Goal: Information Seeking & Learning: Learn about a topic

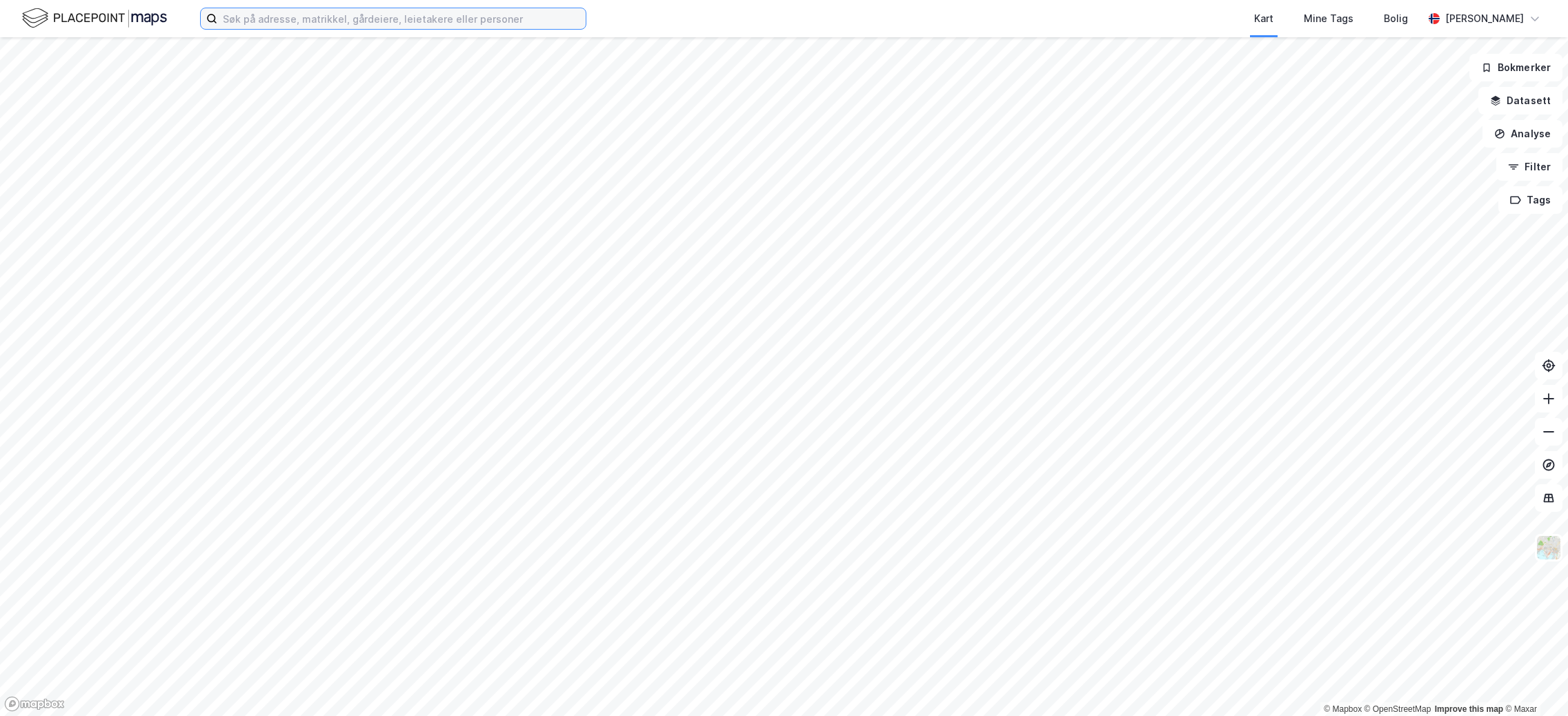
click at [432, 21] on input at bounding box center [401, 19] width 368 height 21
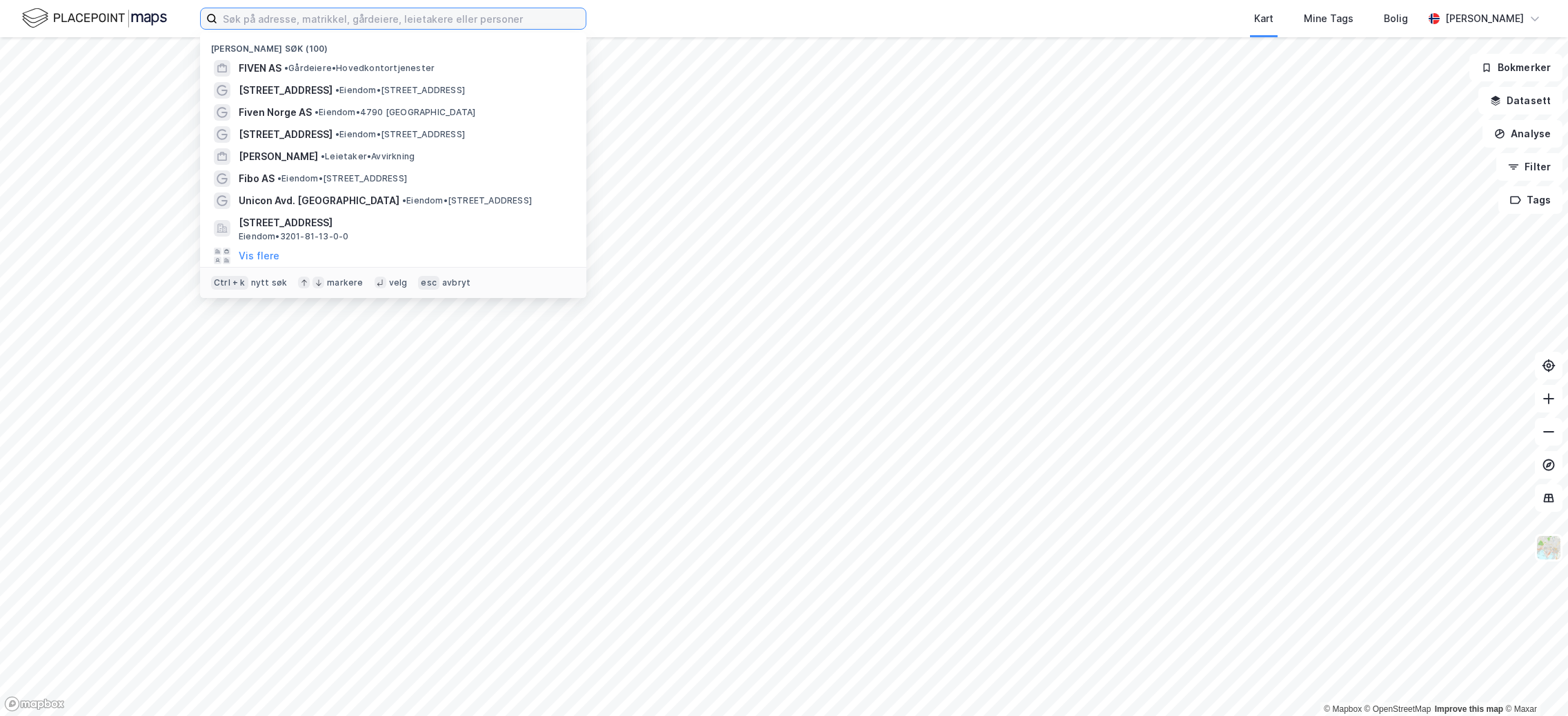
paste input "Saint Gobain Ceramic Materials AS"
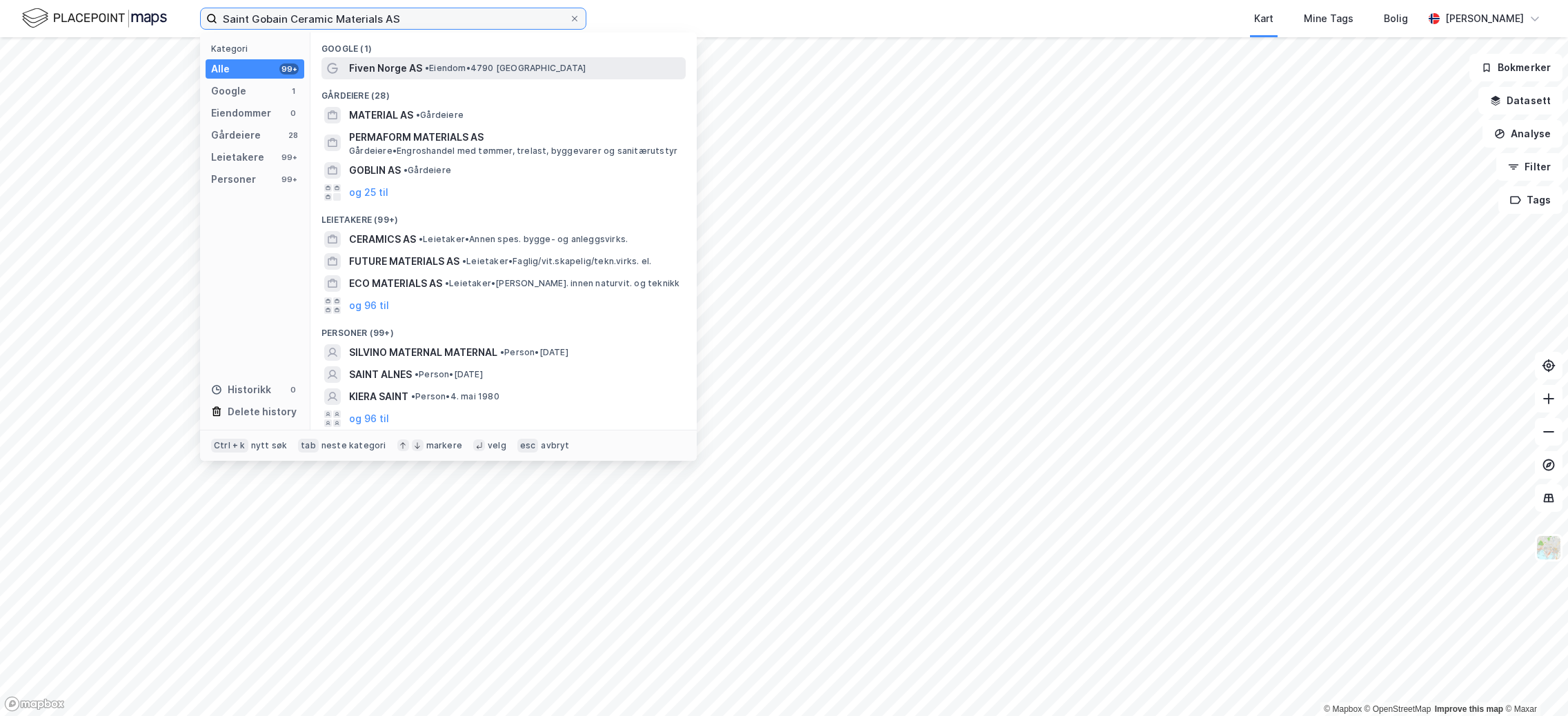
type input "Saint Gobain Ceramic Materials AS"
click at [387, 66] on span "Fiven Norge AS" at bounding box center [386, 68] width 73 height 16
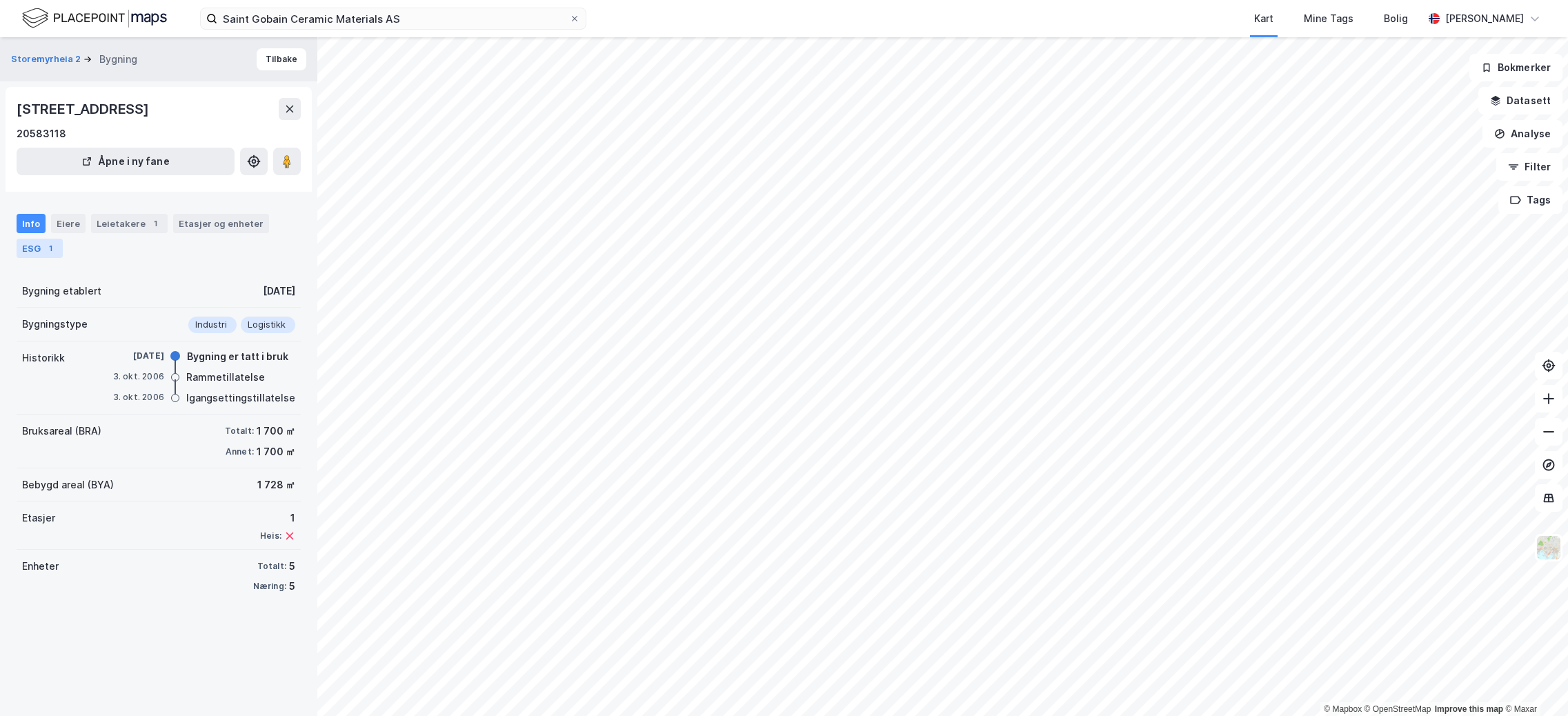
click at [49, 245] on div "1" at bounding box center [50, 248] width 14 height 14
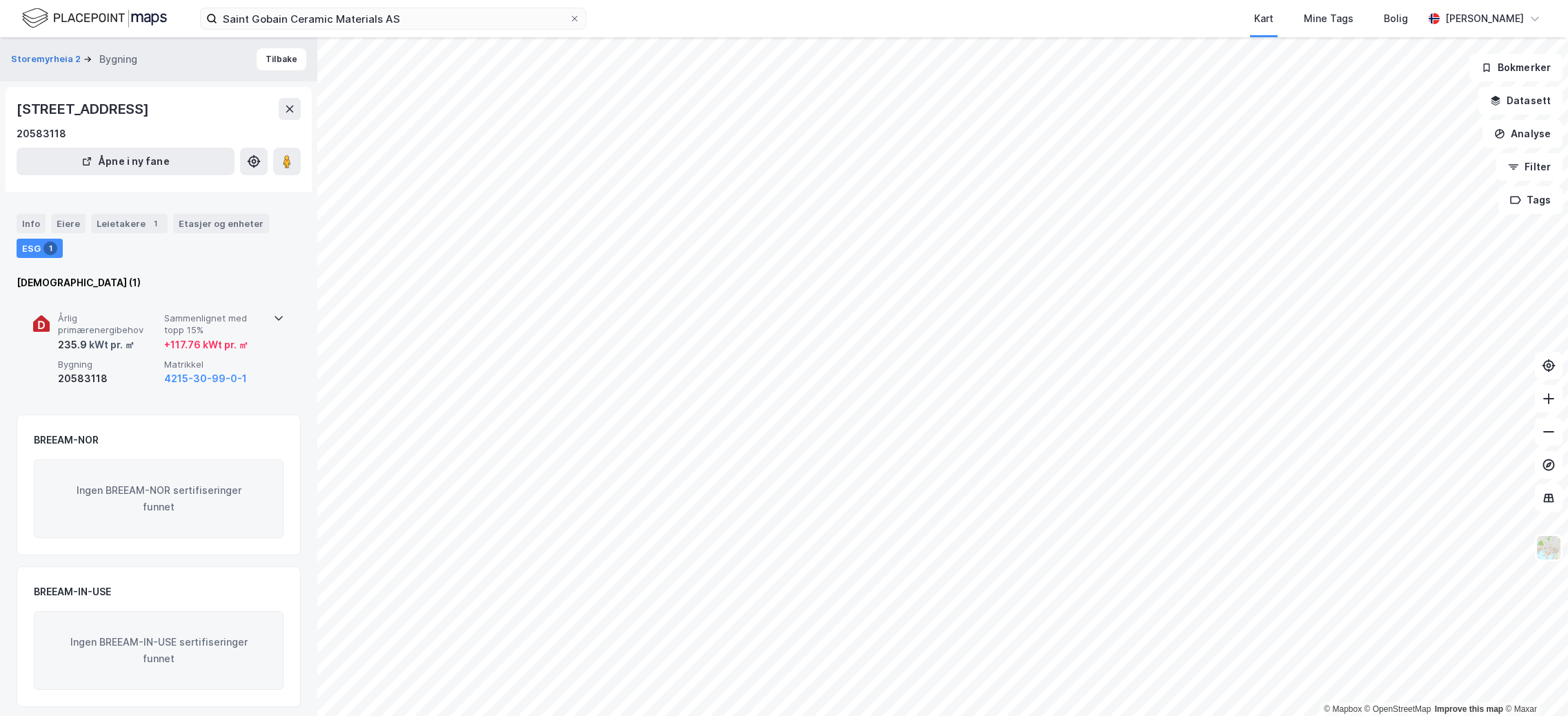
click at [82, 326] on span "Årlig primærenergibehov" at bounding box center [108, 325] width 101 height 24
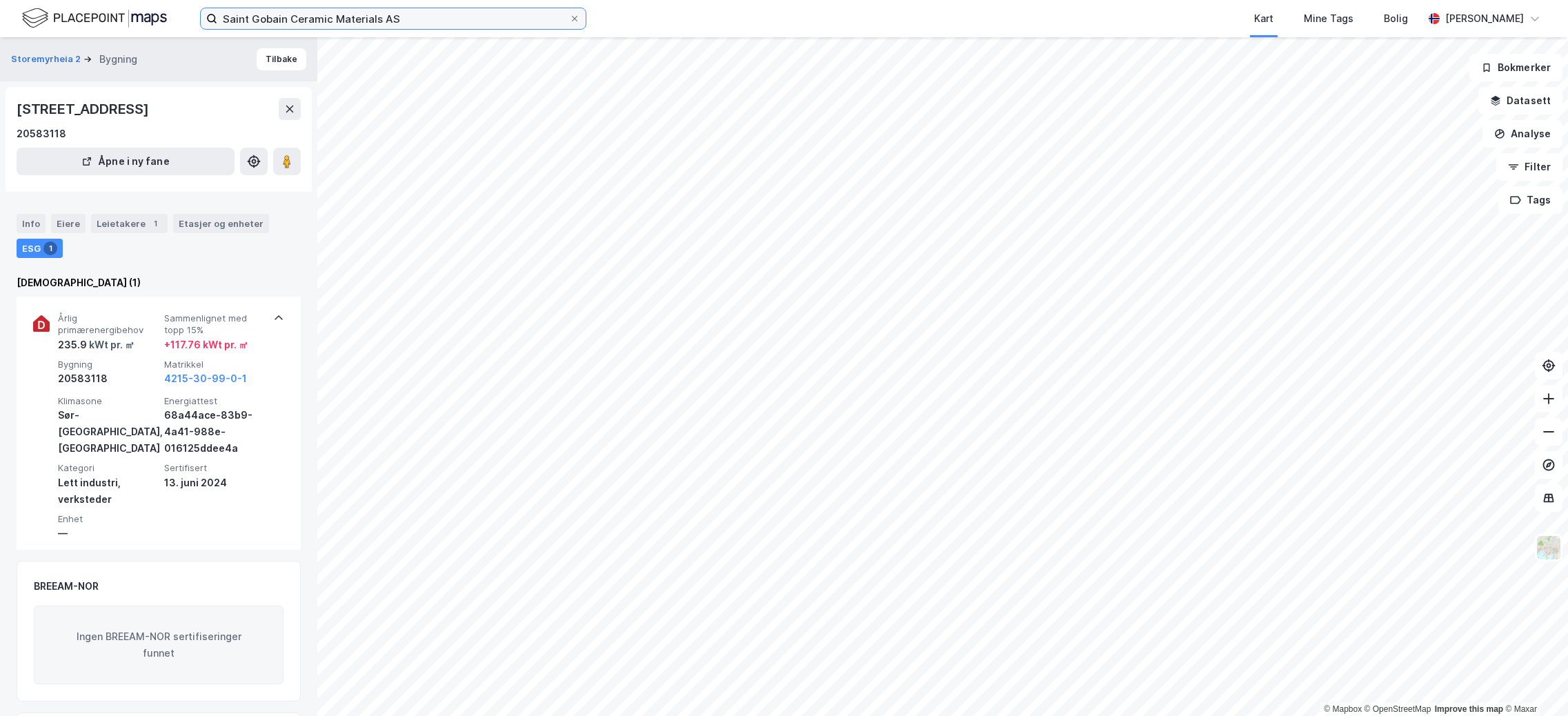
click at [444, 18] on input "Saint Gobain Ceramic Materials AS" at bounding box center [393, 19] width 352 height 21
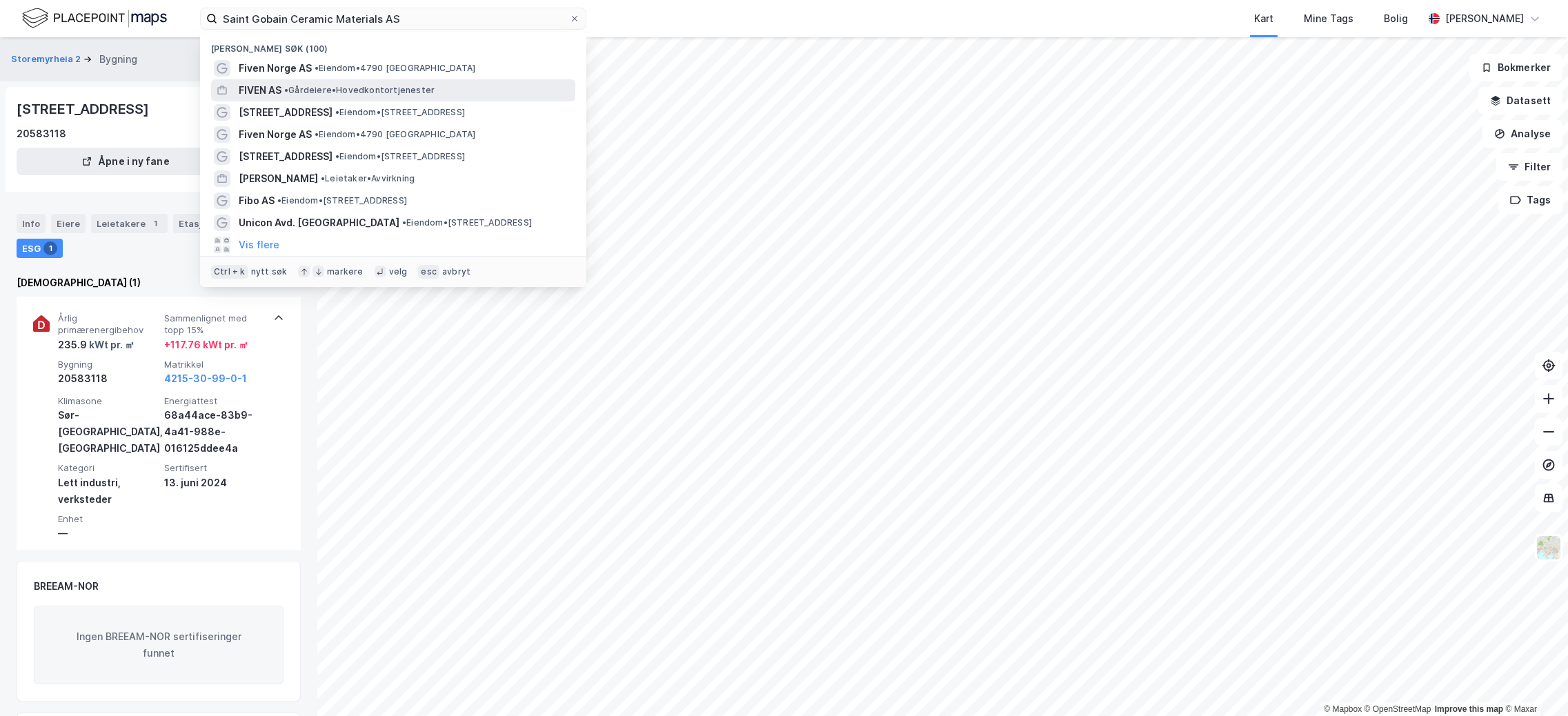
click at [411, 91] on span "• Gårdeiere • Hovedkontortjenester" at bounding box center [359, 90] width 151 height 11
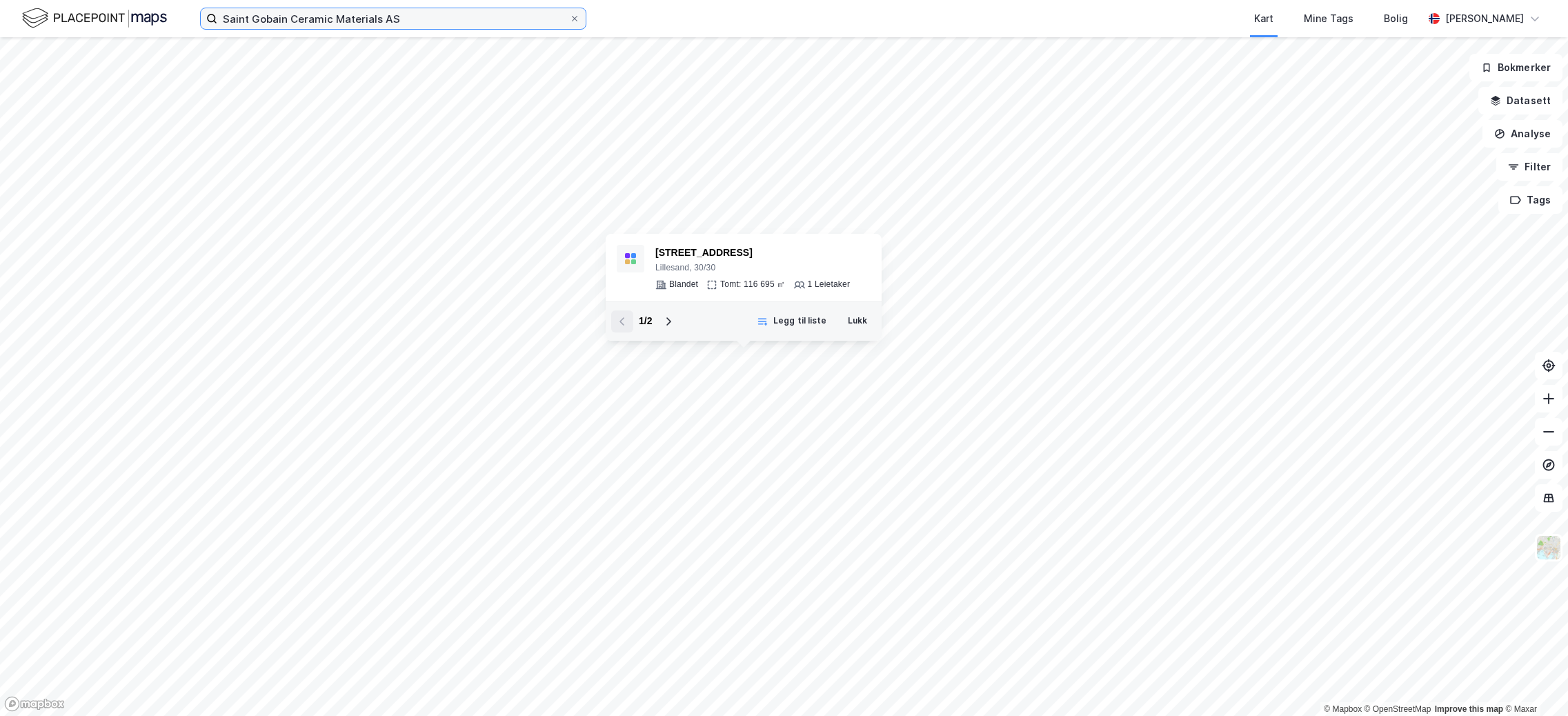
click at [421, 27] on input "Saint Gobain Ceramic Materials AS" at bounding box center [393, 19] width 352 height 21
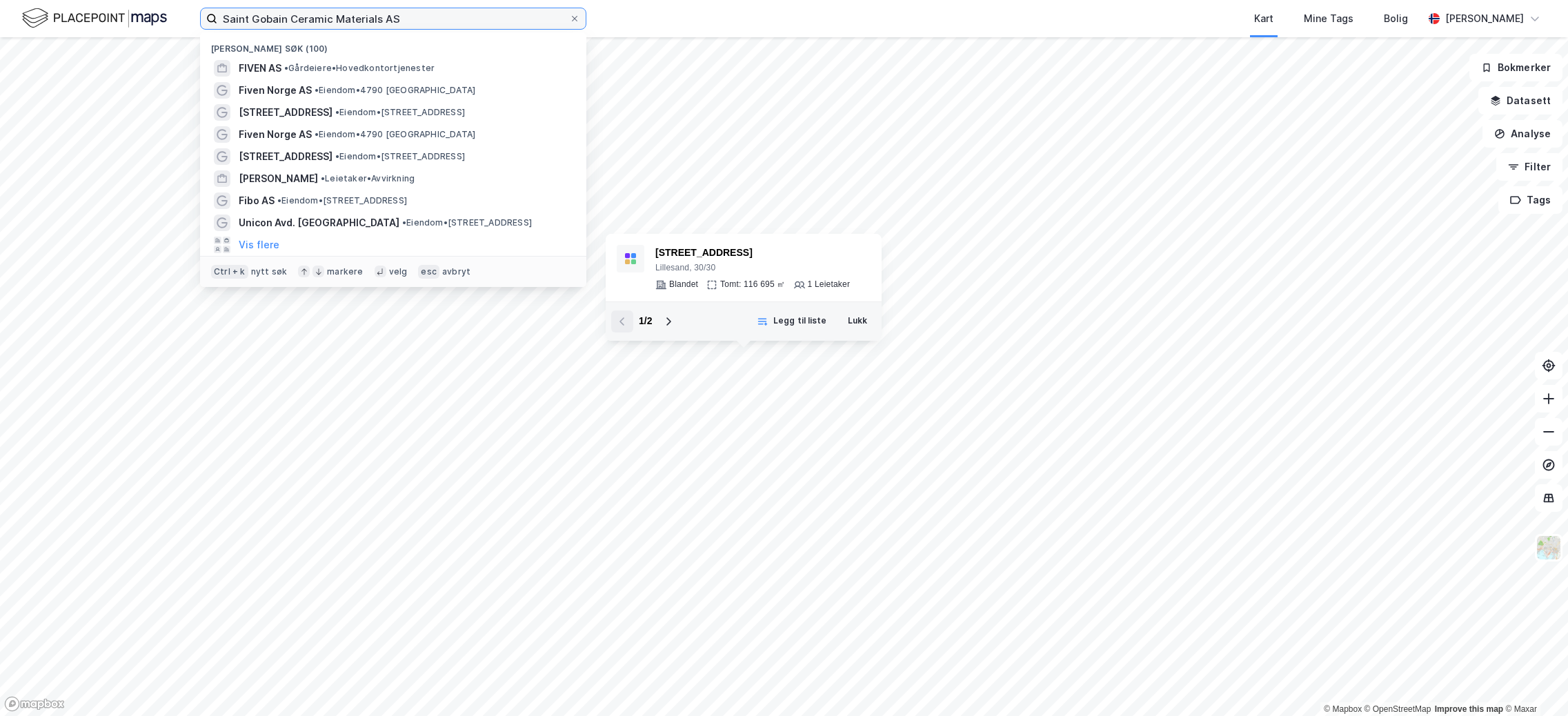
click at [420, 19] on input "Saint Gobain Ceramic Materials AS" at bounding box center [393, 19] width 352 height 21
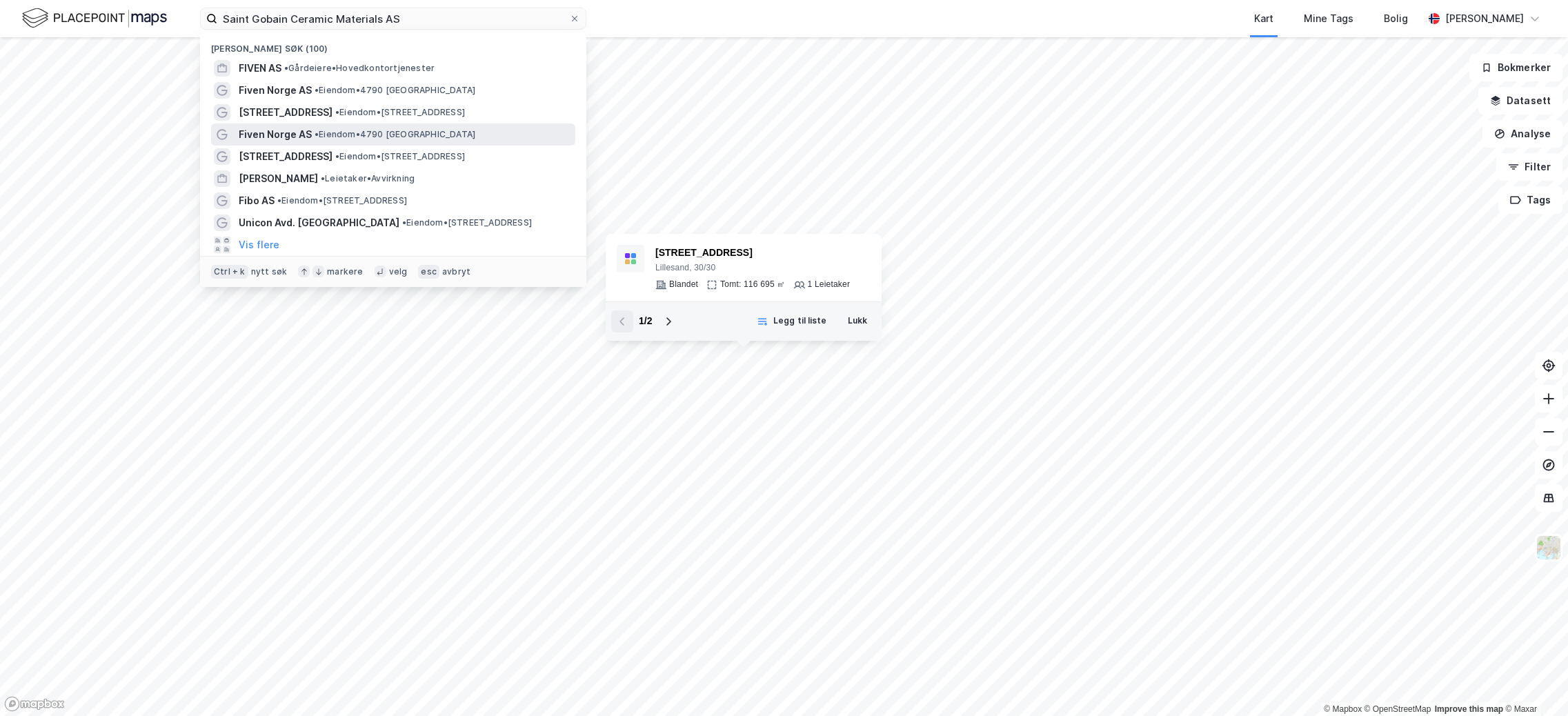
click at [308, 142] on span "Fiven Norge AS" at bounding box center [275, 134] width 73 height 16
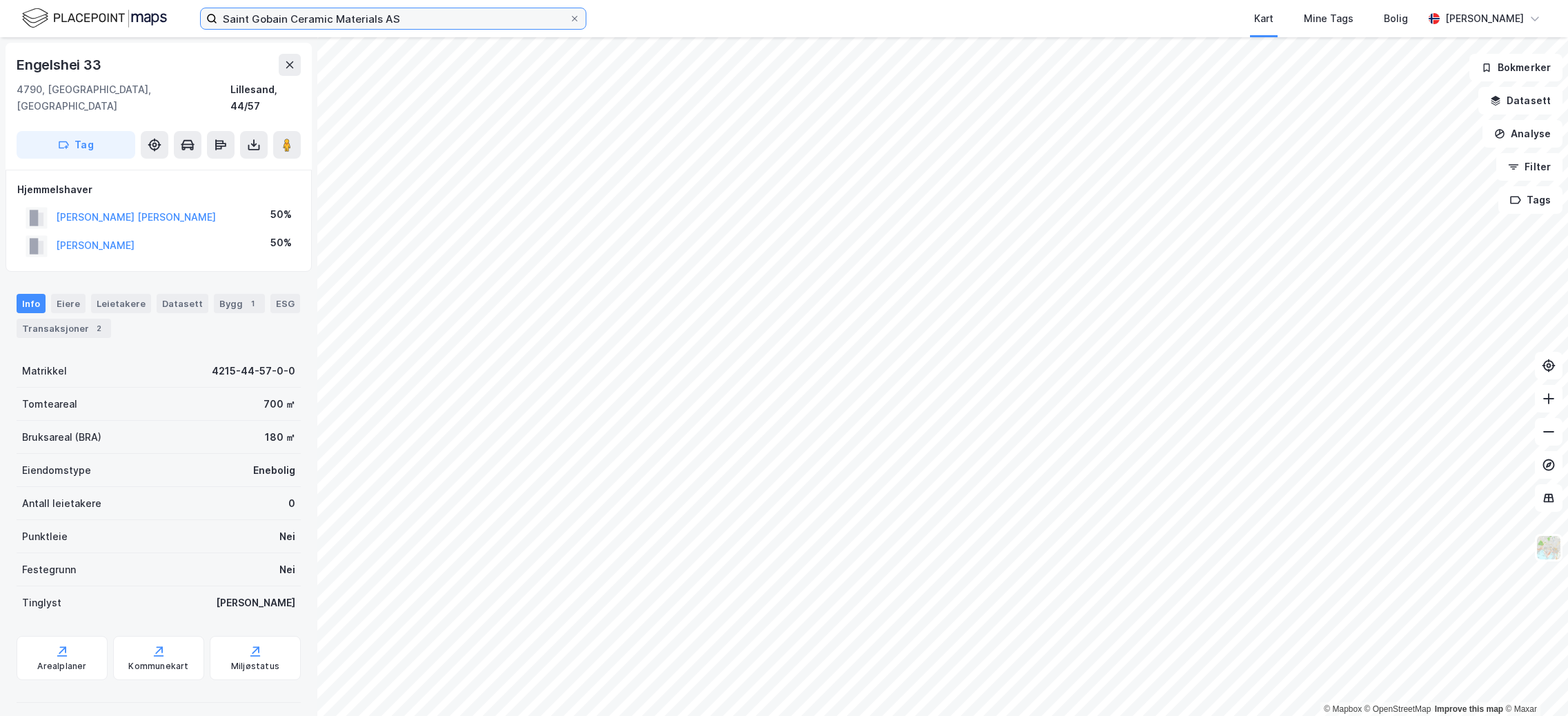
click at [423, 23] on input "Saint Gobain Ceramic Materials AS" at bounding box center [393, 19] width 352 height 21
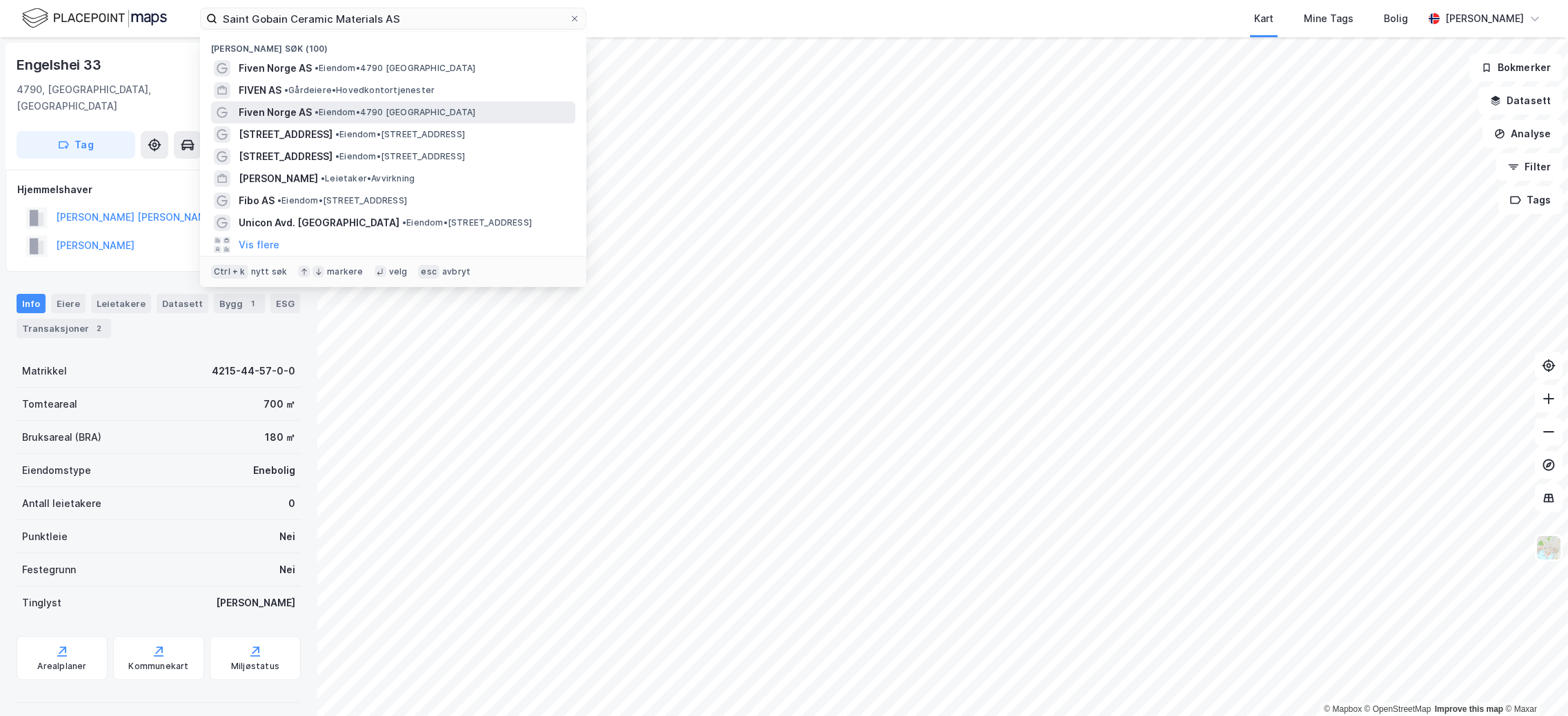
click at [303, 112] on span "Fiven Norge AS" at bounding box center [275, 112] width 73 height 16
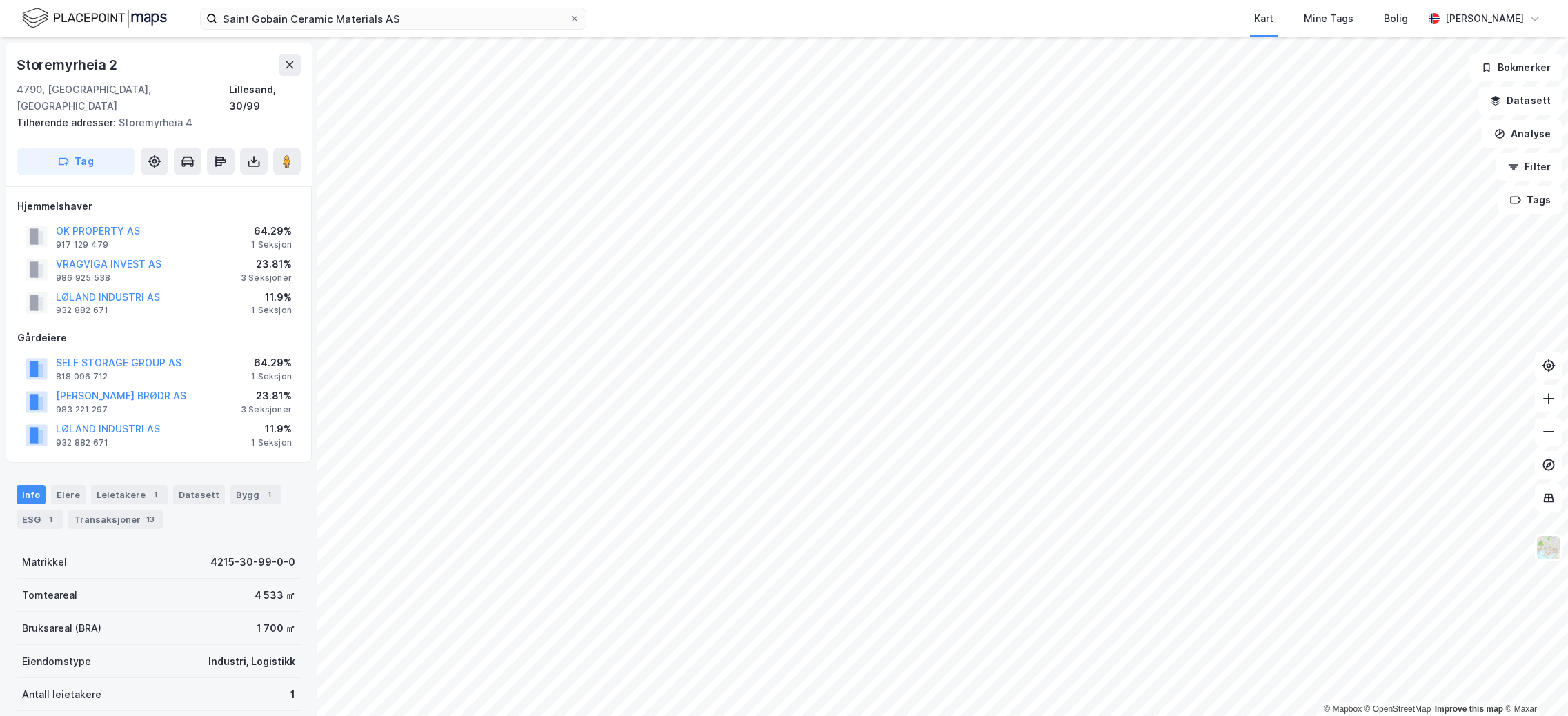
scroll to position [1, 0]
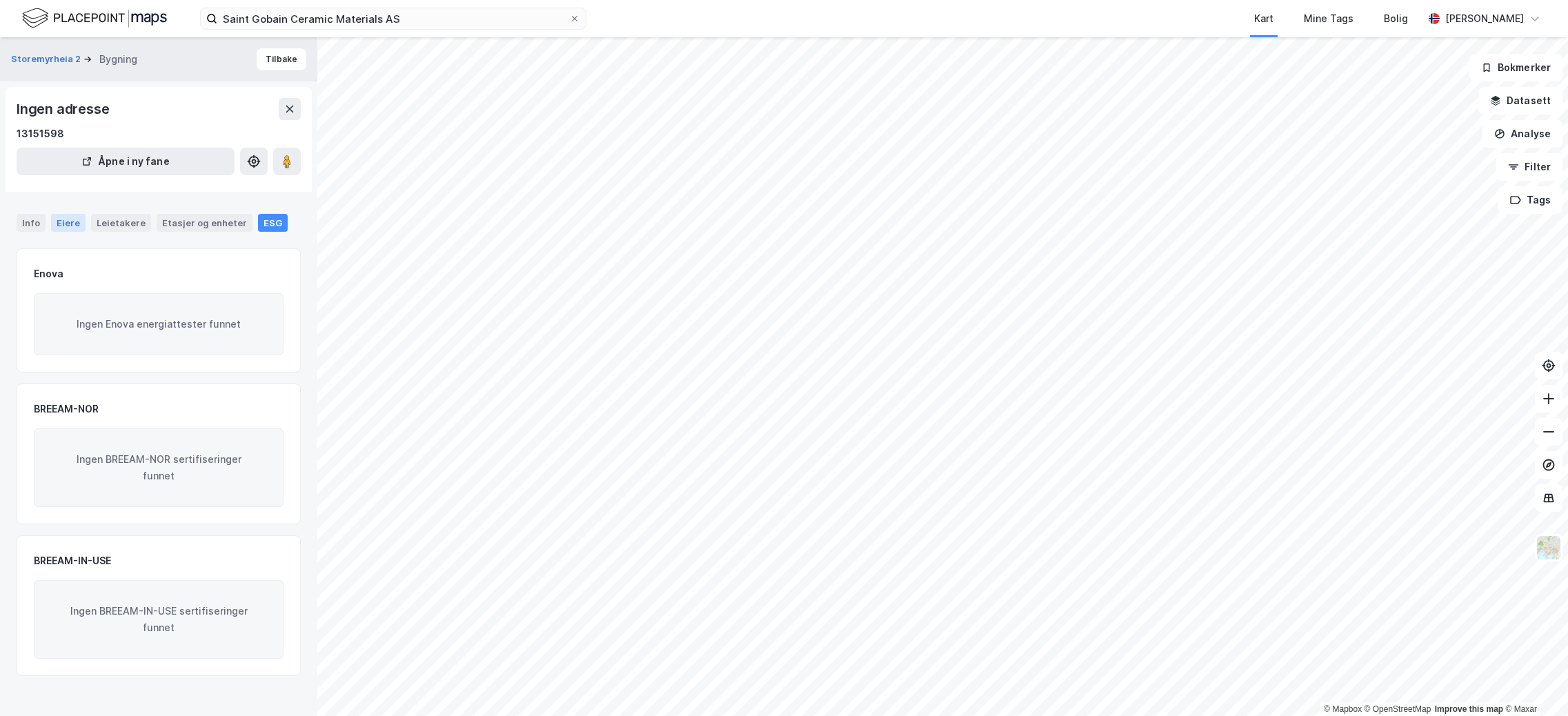
click at [70, 230] on div "Eiere" at bounding box center [69, 223] width 34 height 18
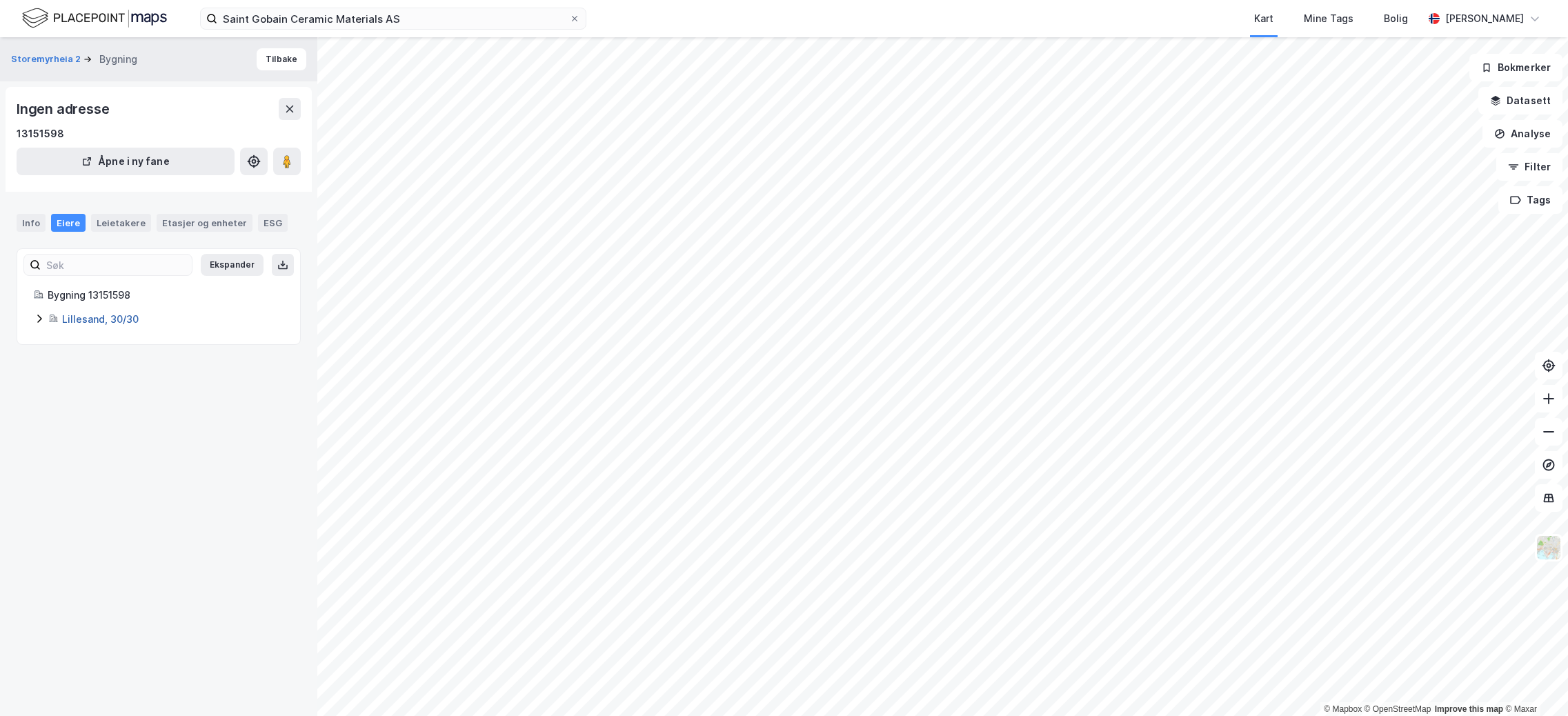
click at [103, 318] on link "Lillesand, 30/30" at bounding box center [100, 319] width 76 height 11
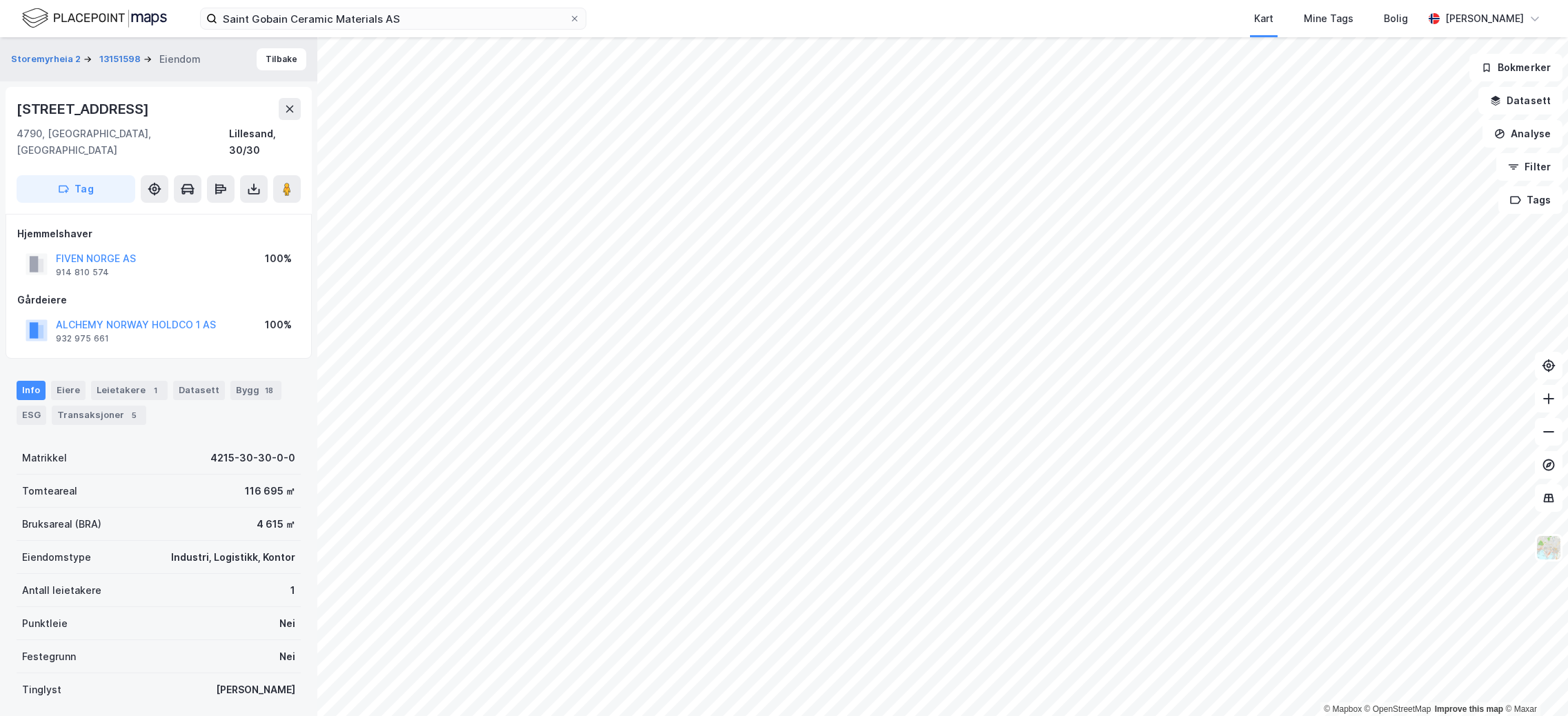
scroll to position [1, 0]
click at [0, 0] on button "ALCHEMY NORWAY HOLDCO 1 AS" at bounding box center [0, 0] width 0 height 0
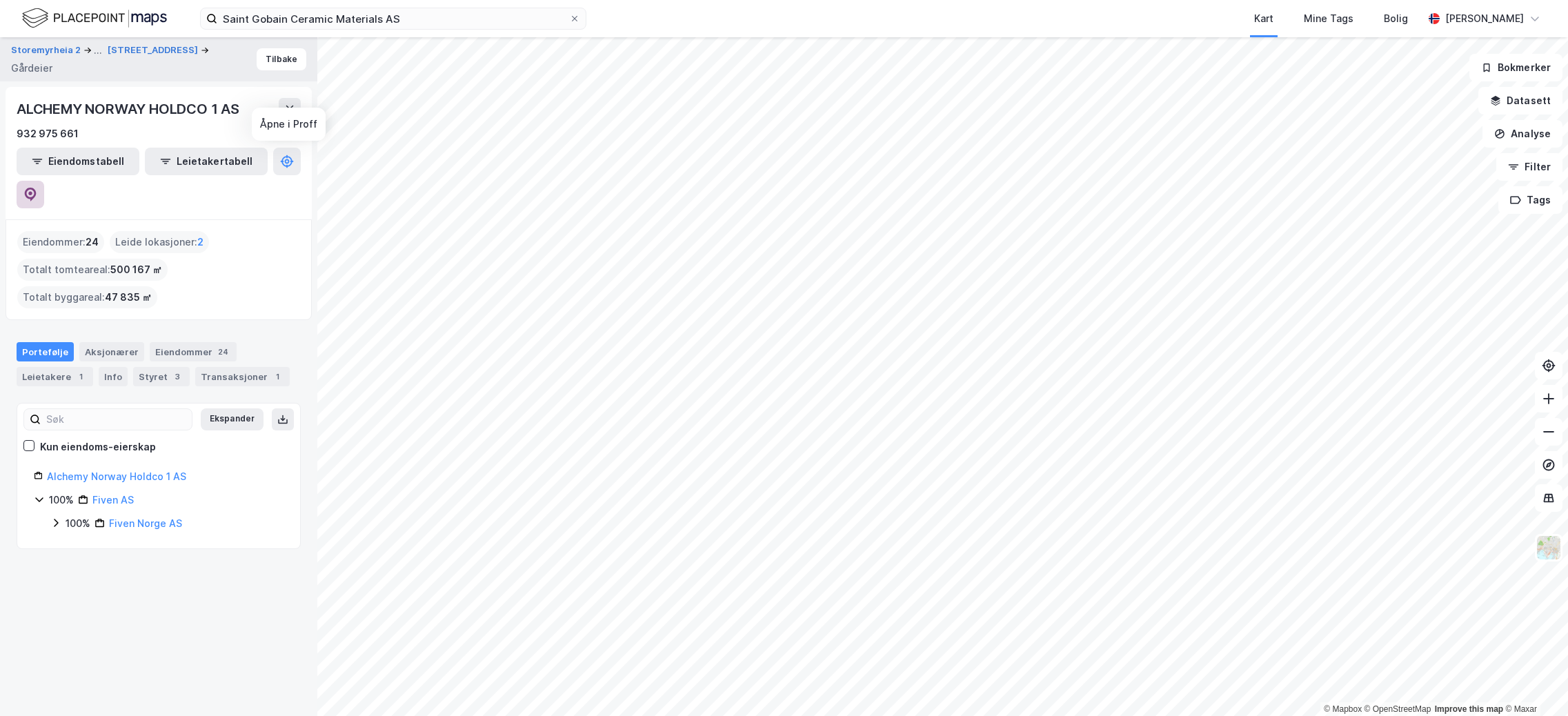
click at [44, 181] on button at bounding box center [30, 194] width 28 height 28
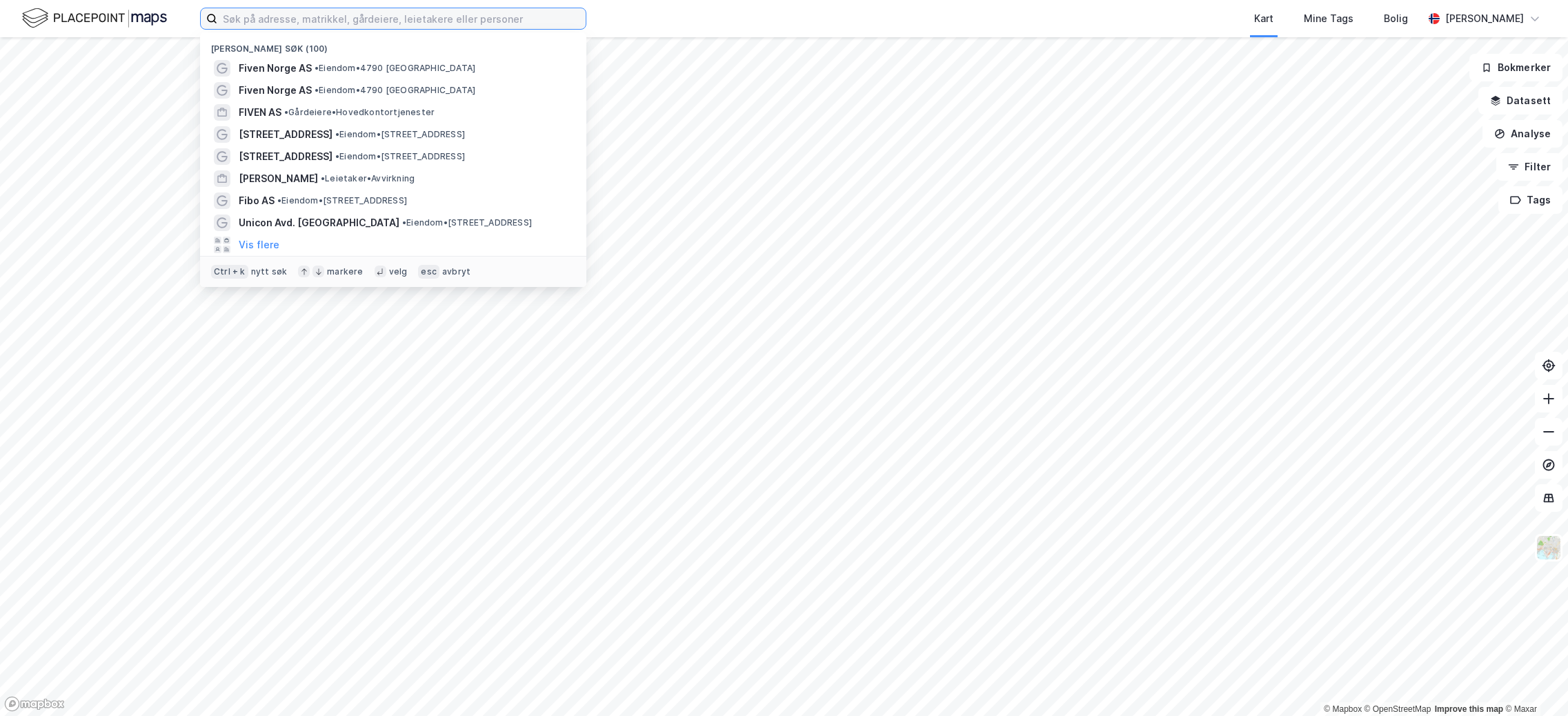
click at [416, 18] on input at bounding box center [401, 19] width 368 height 21
paste input "[STREET_ADDRESS]"
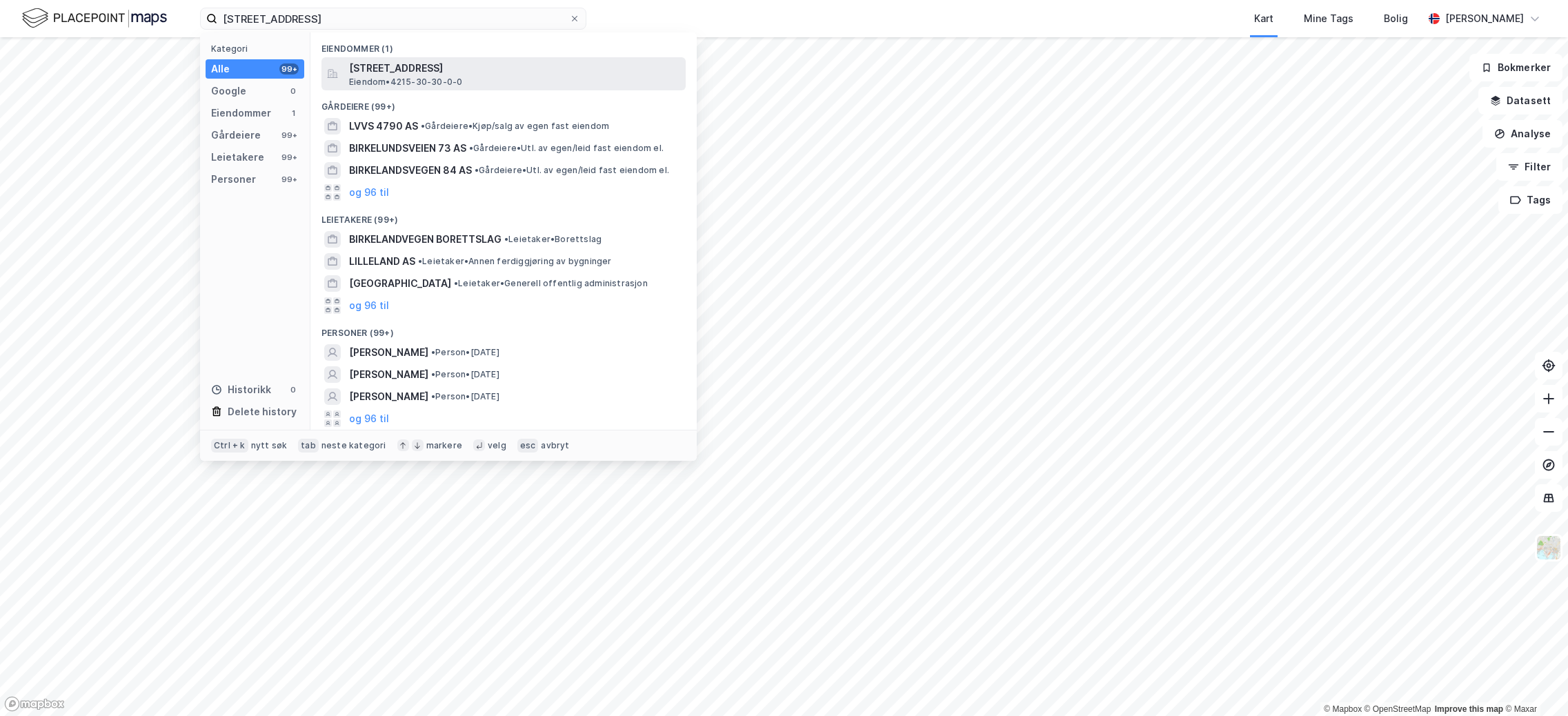
click at [406, 63] on span "[STREET_ADDRESS]" at bounding box center [515, 68] width 331 height 16
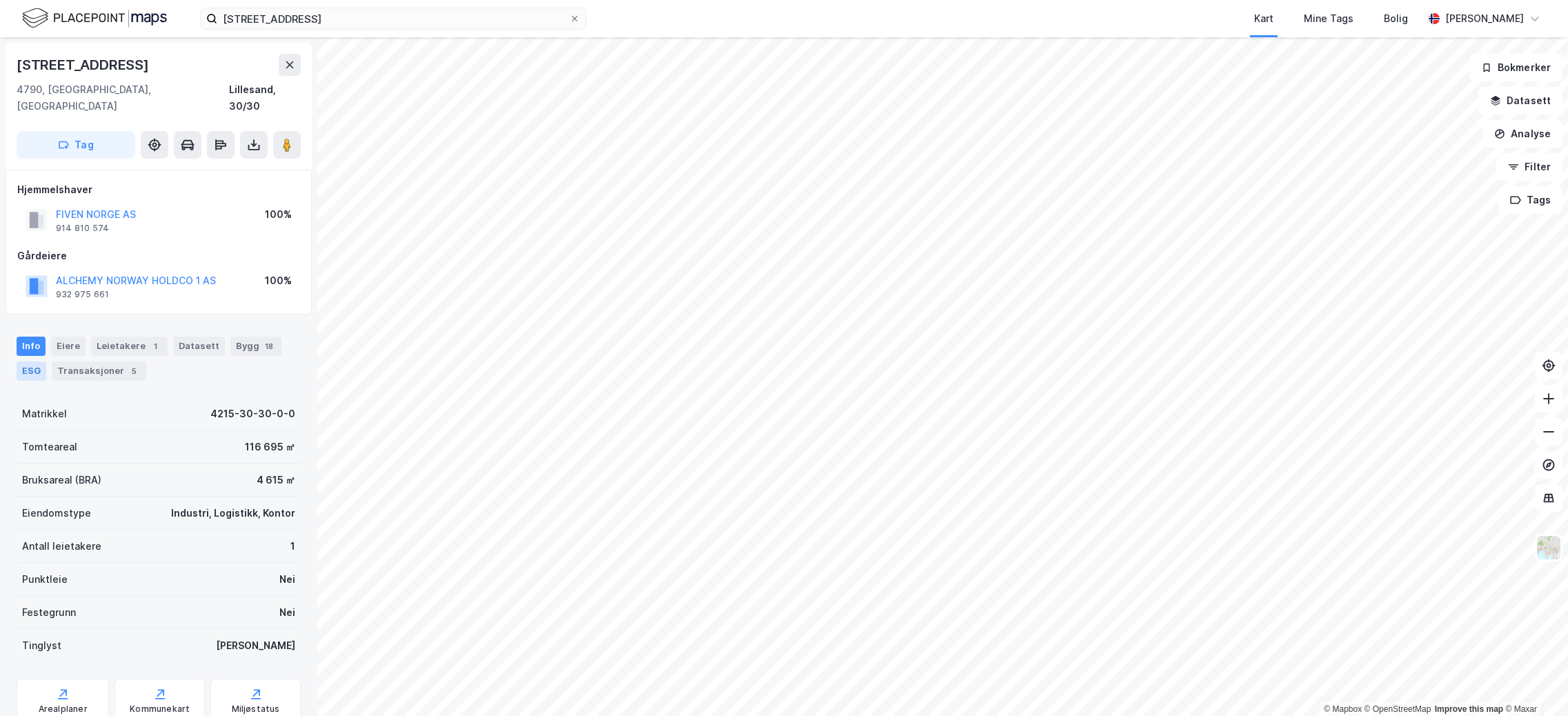
click at [35, 361] on div "ESG" at bounding box center [31, 370] width 30 height 19
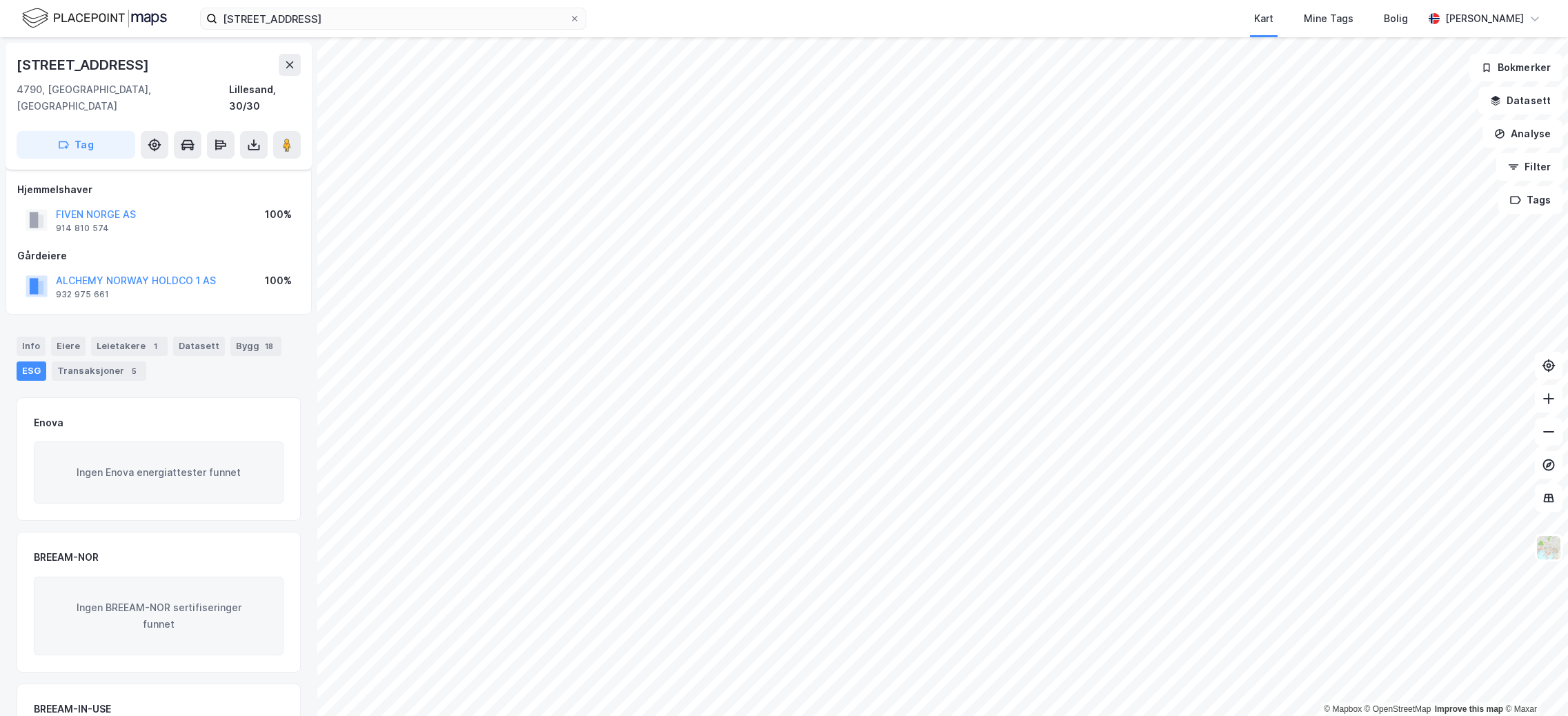
scroll to position [109, 0]
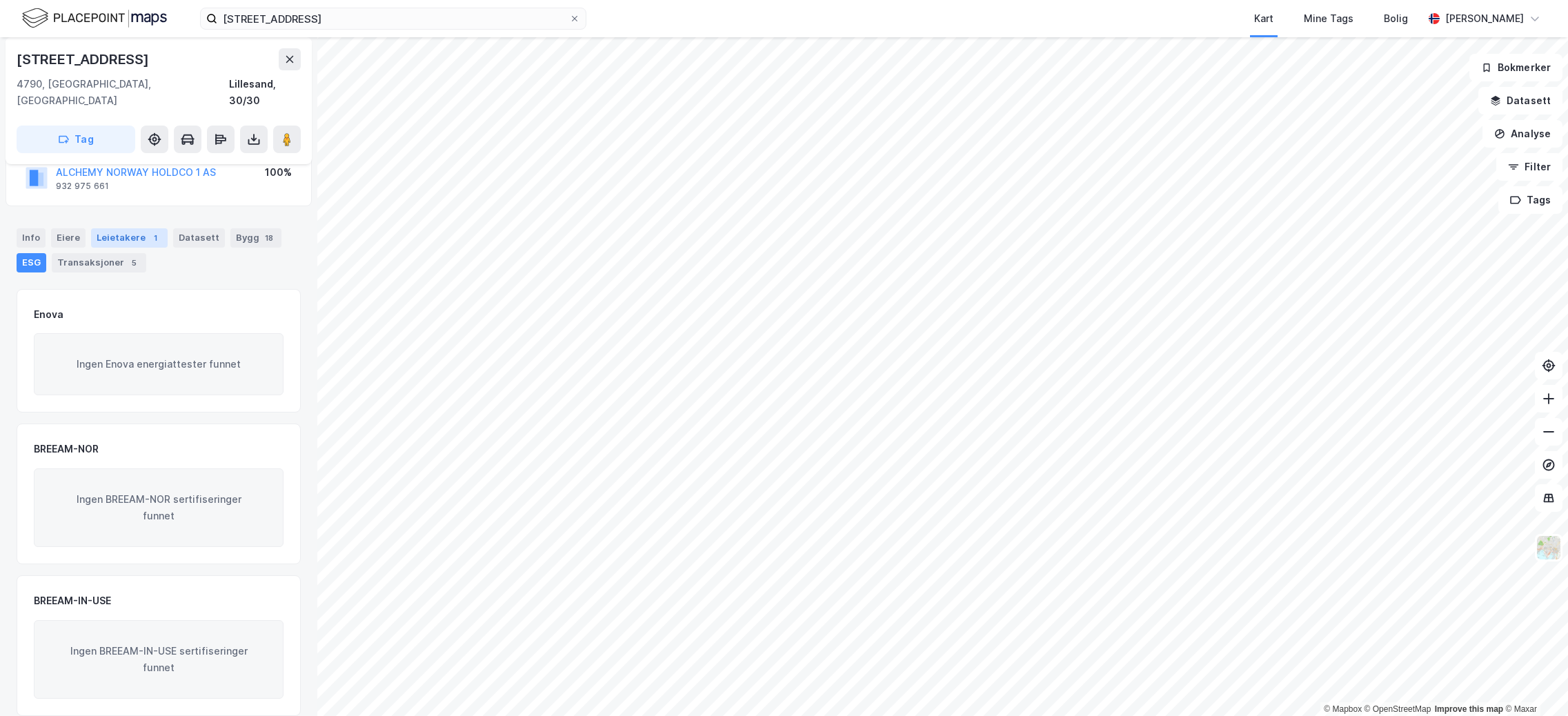
click at [127, 228] on div "Leietakere 1" at bounding box center [129, 238] width 76 height 19
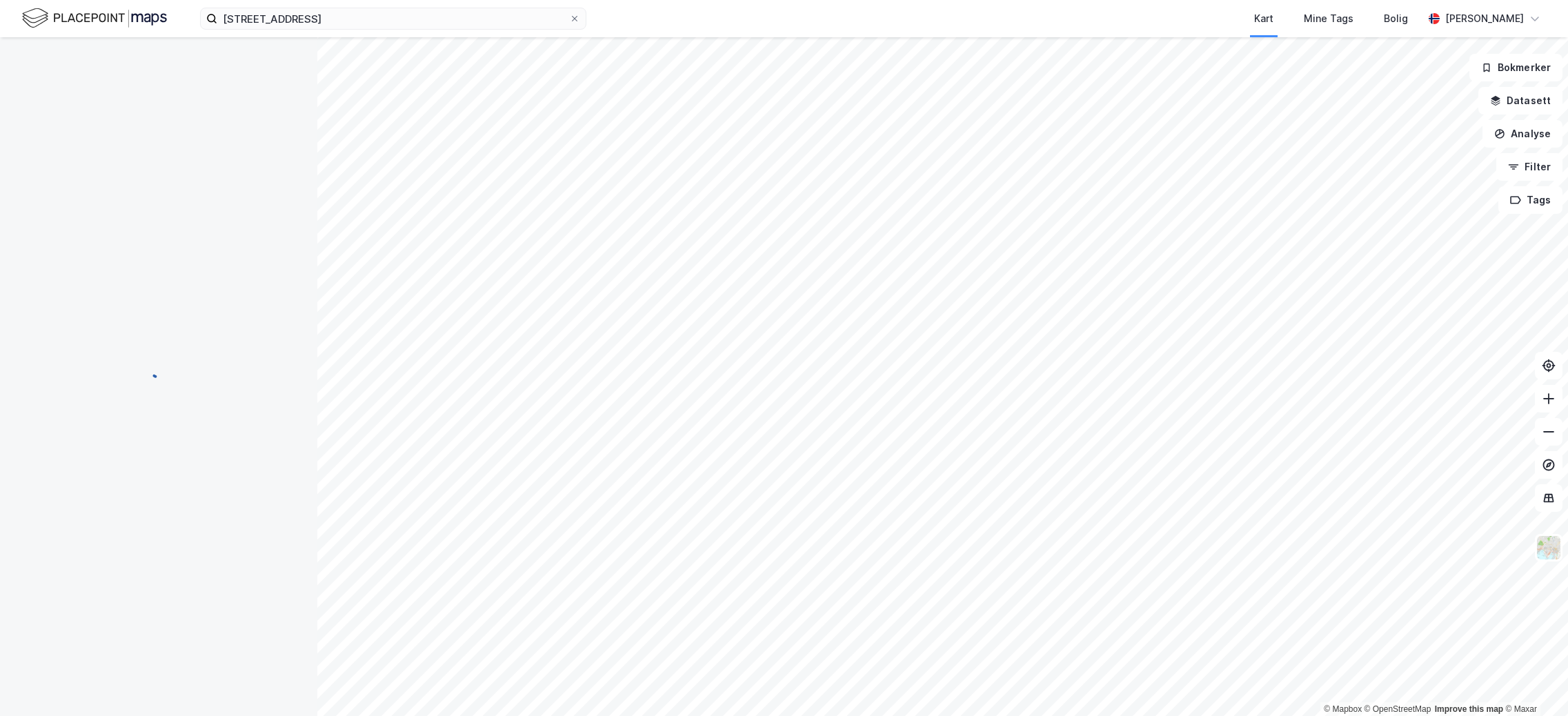
scroll to position [109, 0]
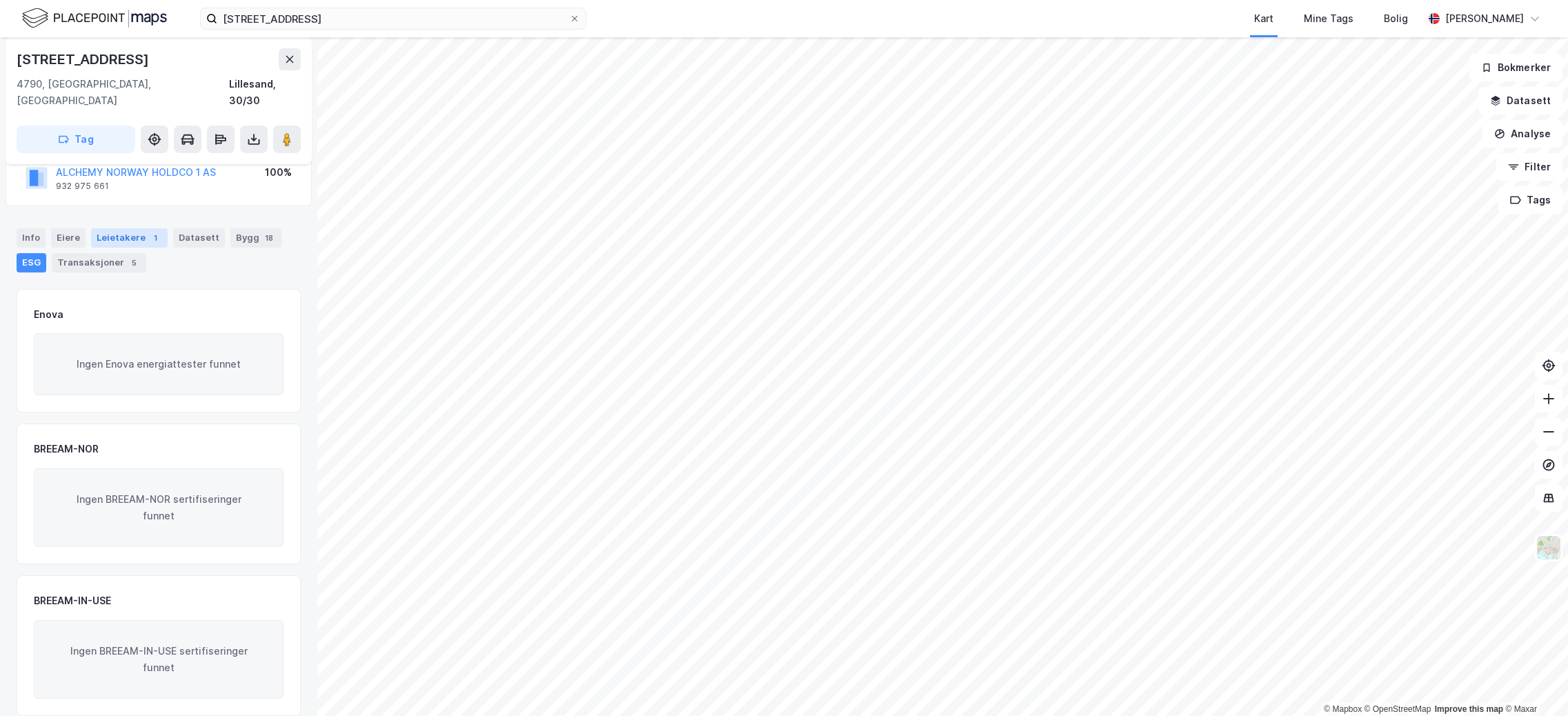
click at [111, 228] on div "Leietakere 1" at bounding box center [129, 238] width 76 height 19
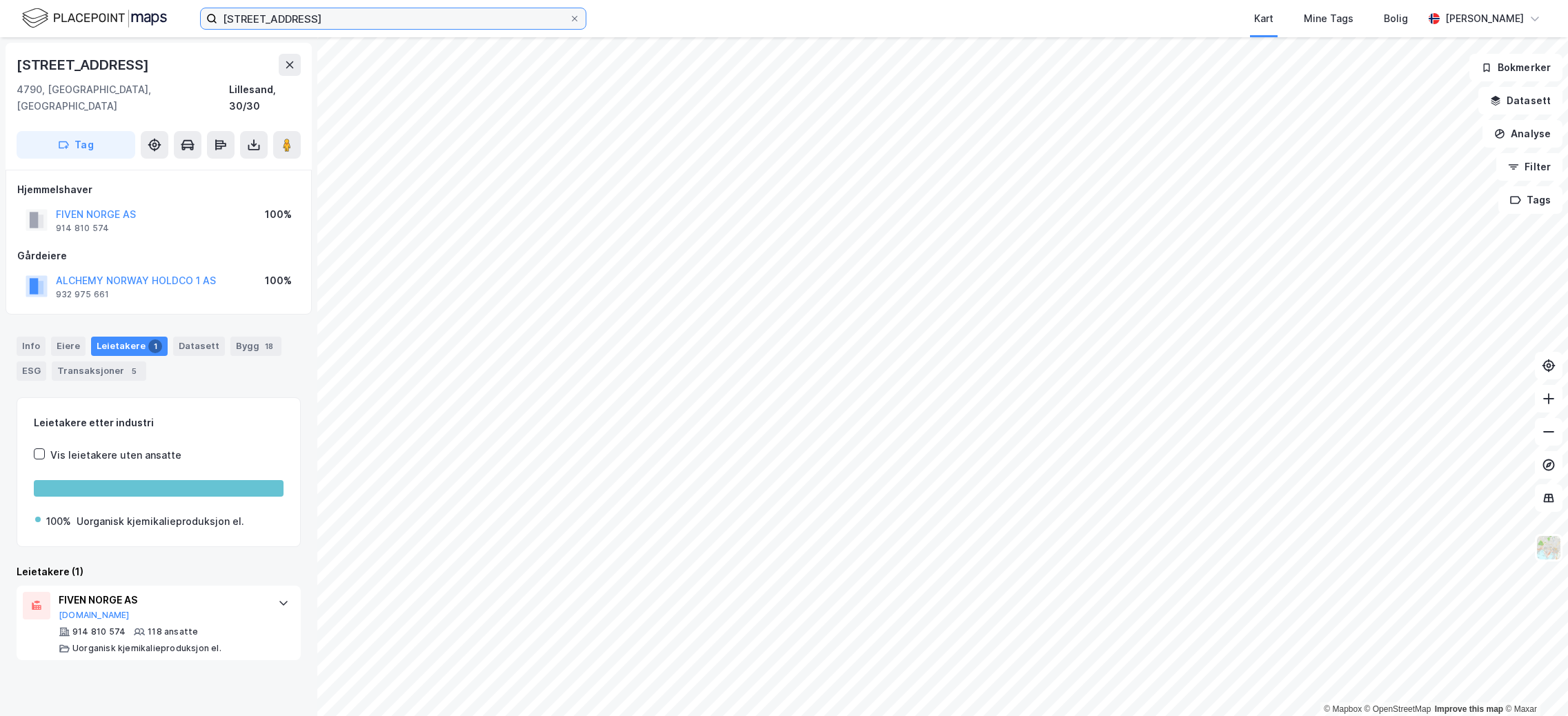
click at [435, 11] on input "[STREET_ADDRESS]" at bounding box center [393, 19] width 352 height 21
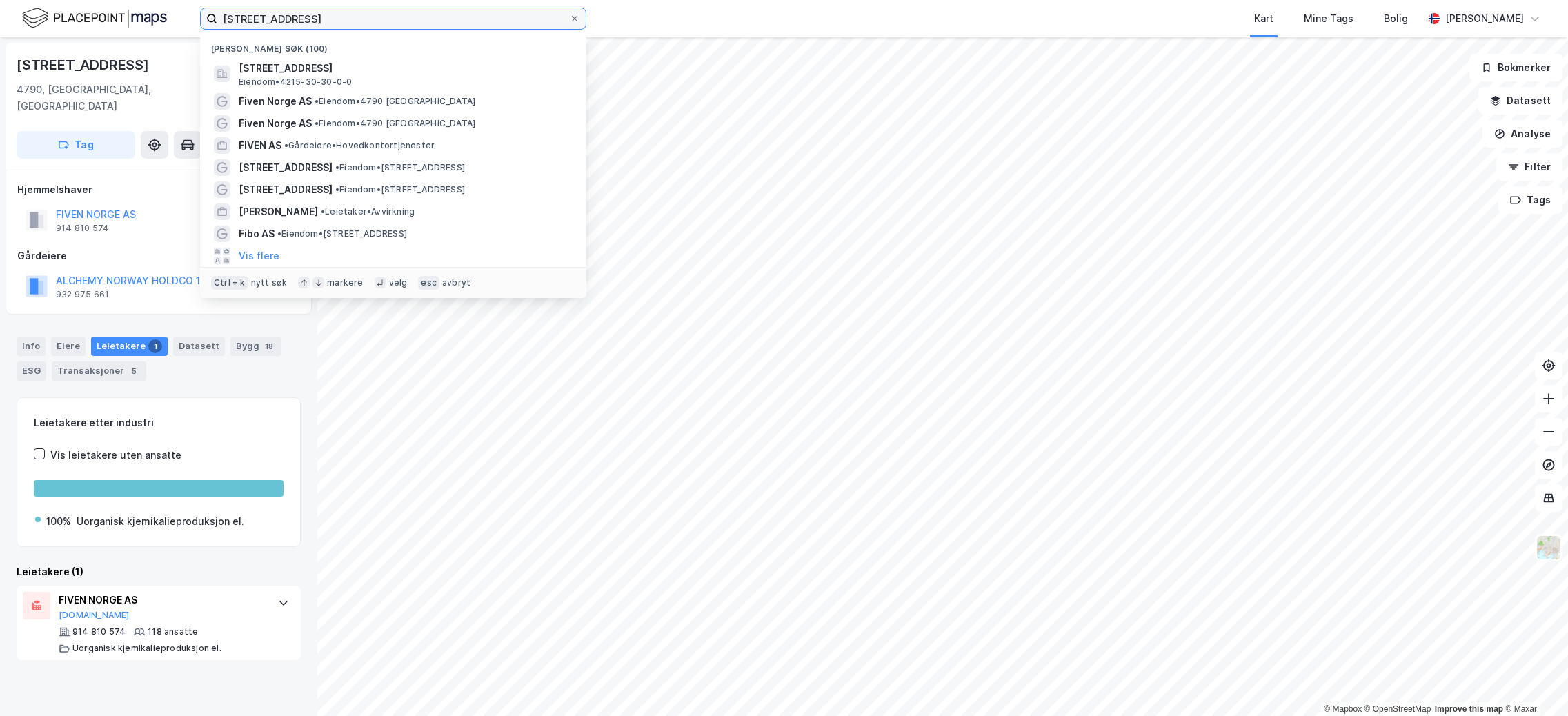
drag, startPoint x: 439, startPoint y: 20, endPoint x: 85, endPoint y: 20, distance: 354.0
click at [85, 20] on div "Birkelandsveien 140 4790 Lillesand Nylige søk (100) [STREET_ADDRESS] Eiendom • …" at bounding box center [784, 19] width 1568 height 37
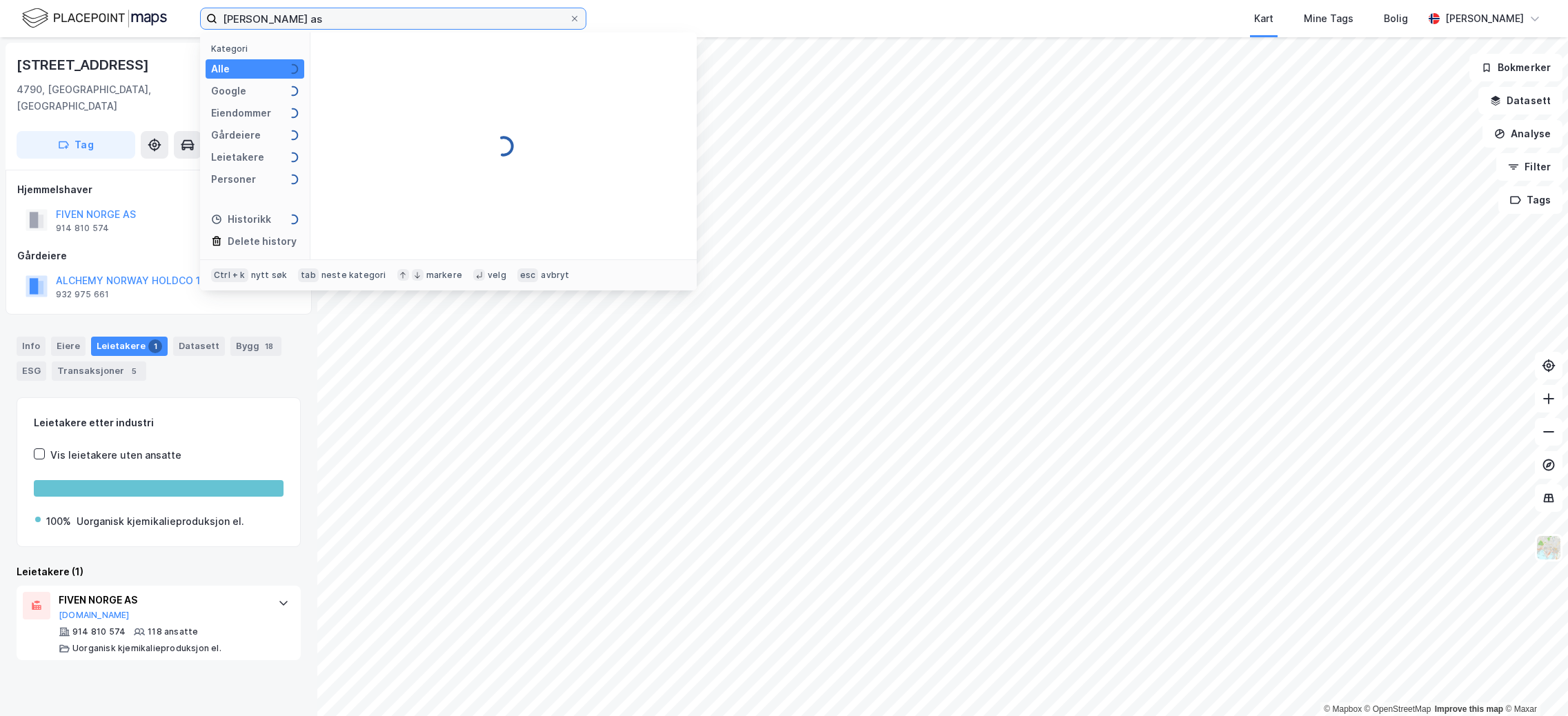
type input "[PERSON_NAME] as"
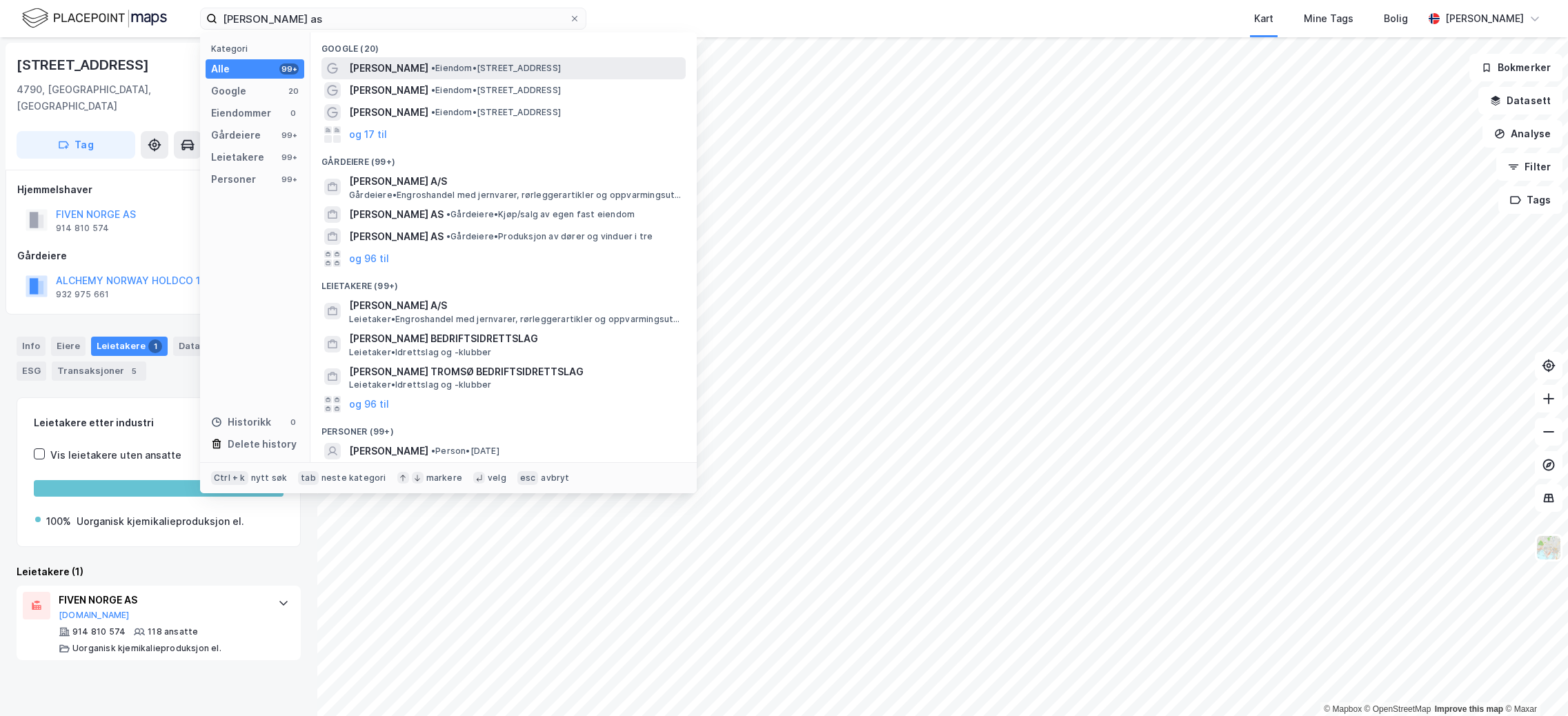
click at [451, 71] on span "• Eiendom • [STREET_ADDRESS]" at bounding box center [496, 68] width 130 height 11
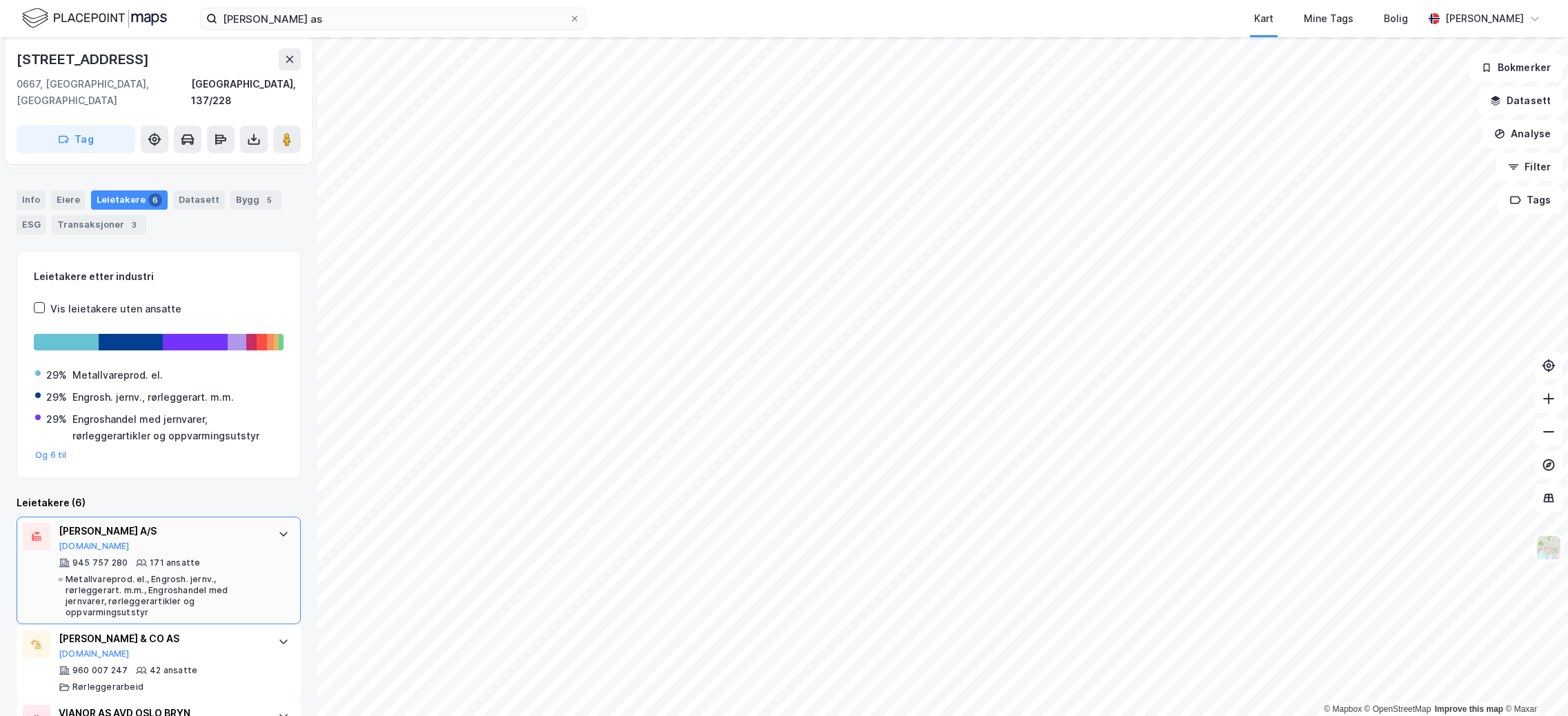
scroll to position [69, 0]
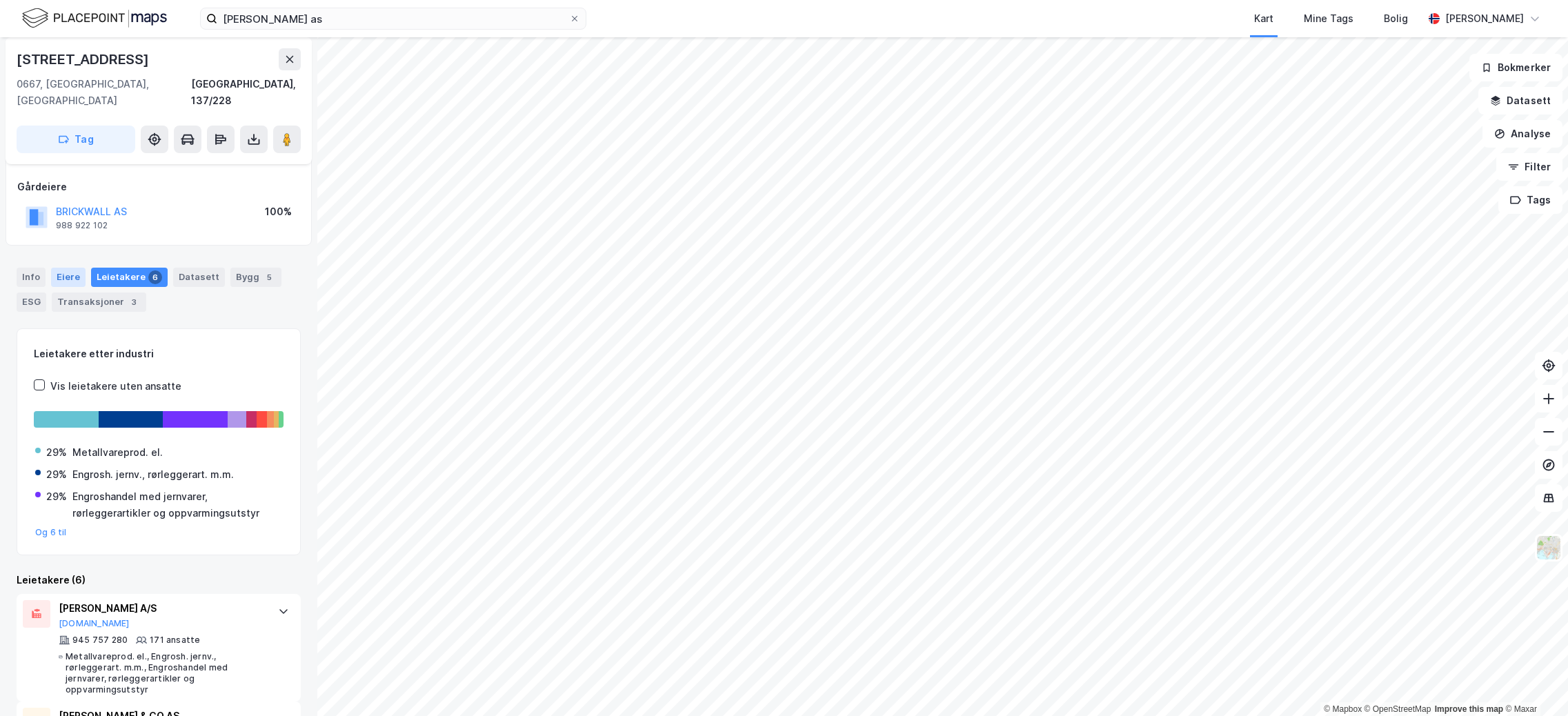
click at [58, 268] on div "Eiere" at bounding box center [69, 277] width 34 height 19
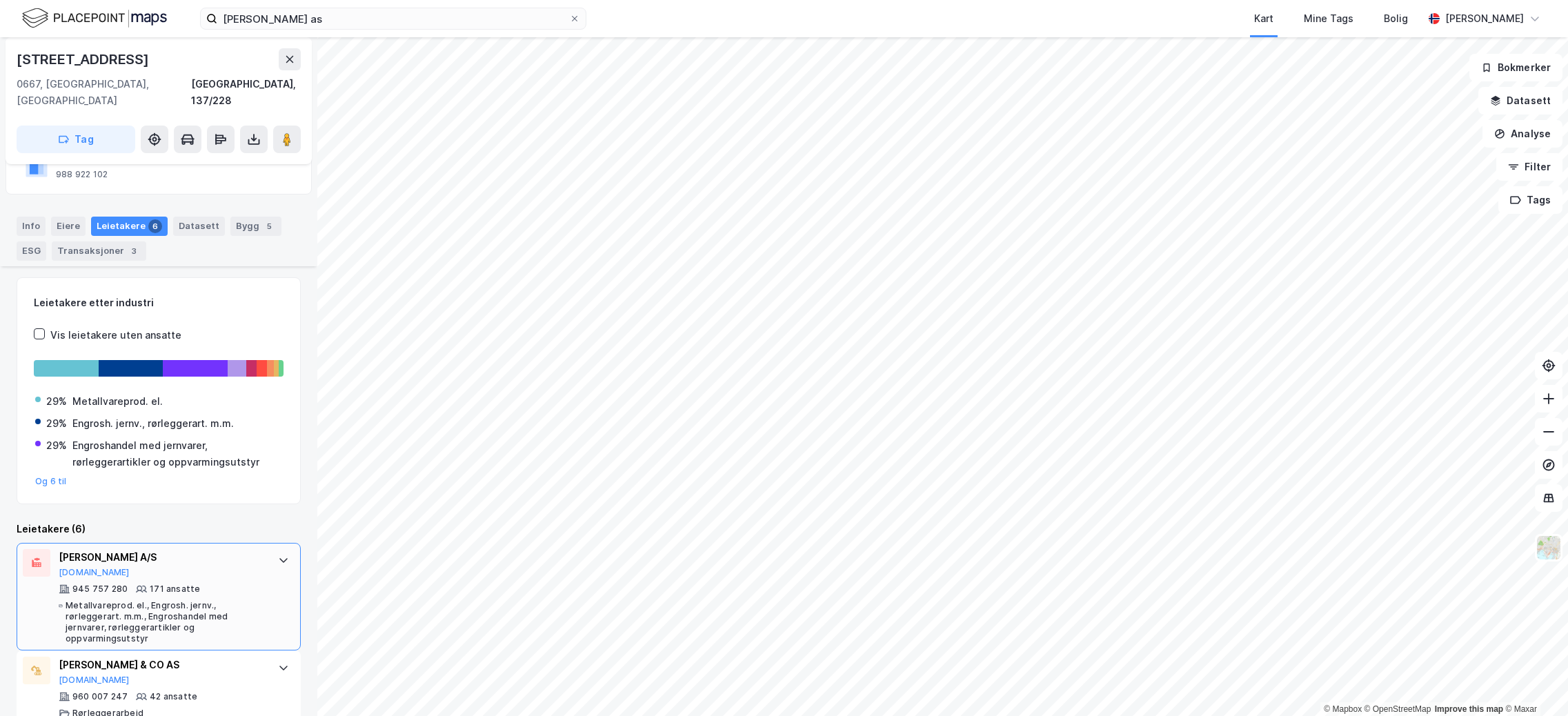
scroll to position [207, 0]
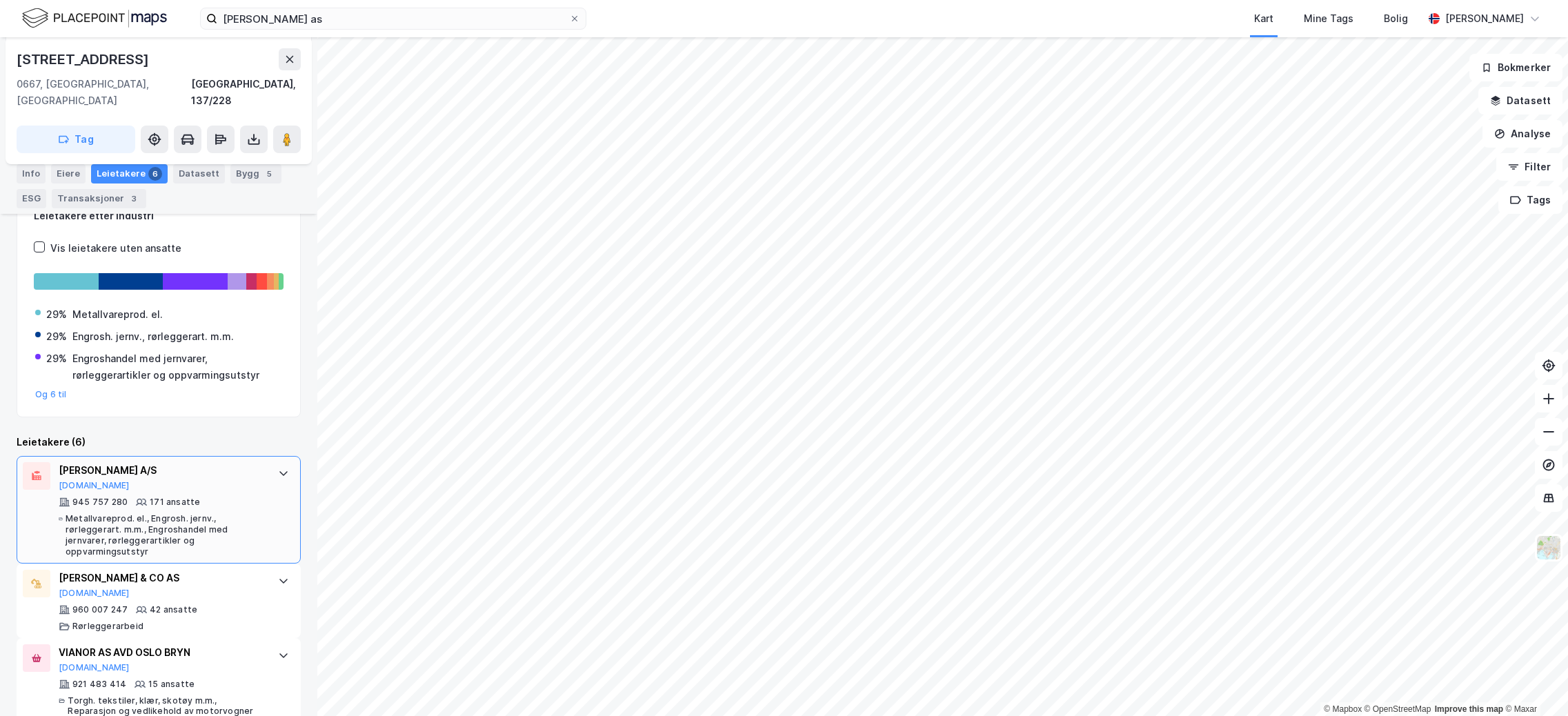
click at [110, 462] on div "[PERSON_NAME] A/S" at bounding box center [161, 470] width 206 height 16
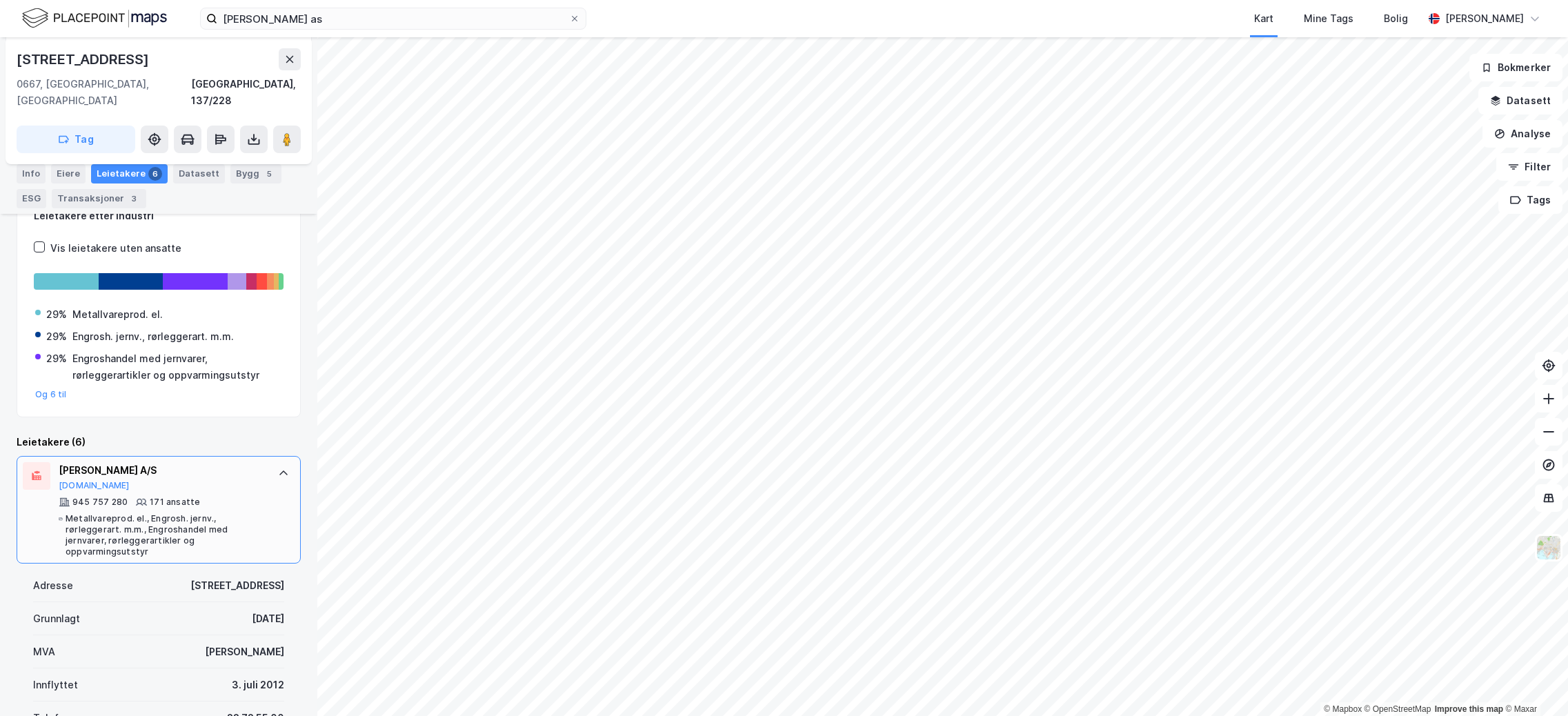
click at [114, 462] on div "[PERSON_NAME] A/S" at bounding box center [161, 470] width 206 height 16
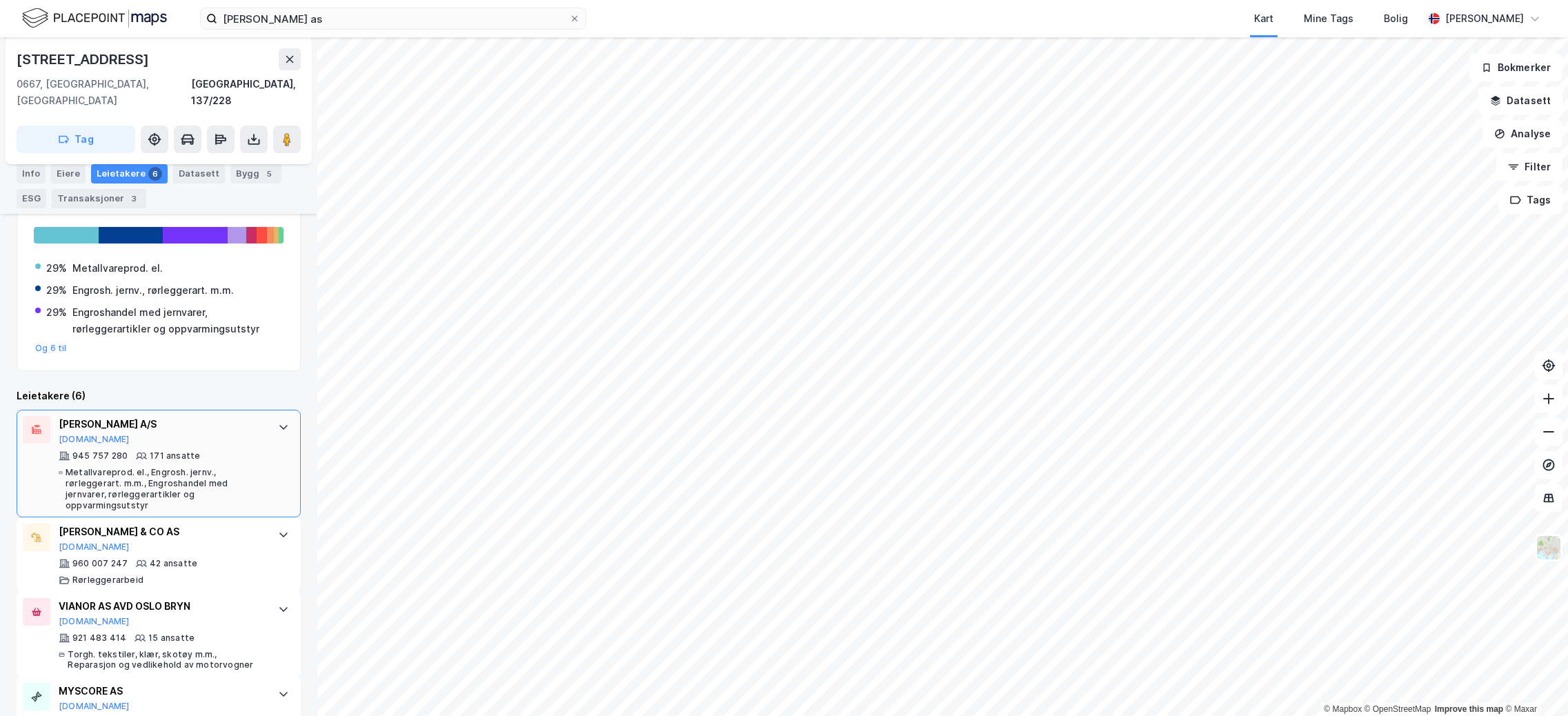
scroll to position [276, 0]
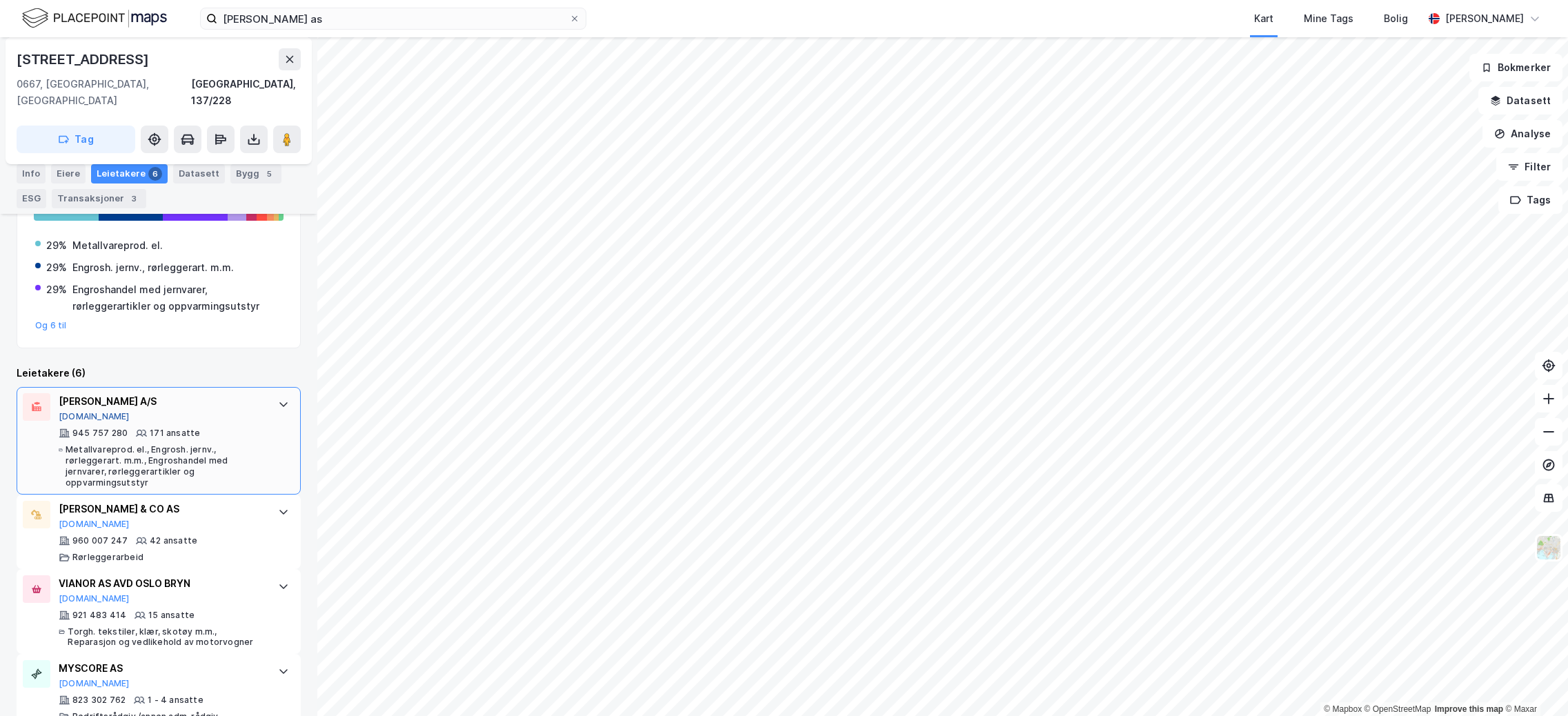
click at [83, 411] on button "[DOMAIN_NAME]" at bounding box center [94, 416] width 71 height 11
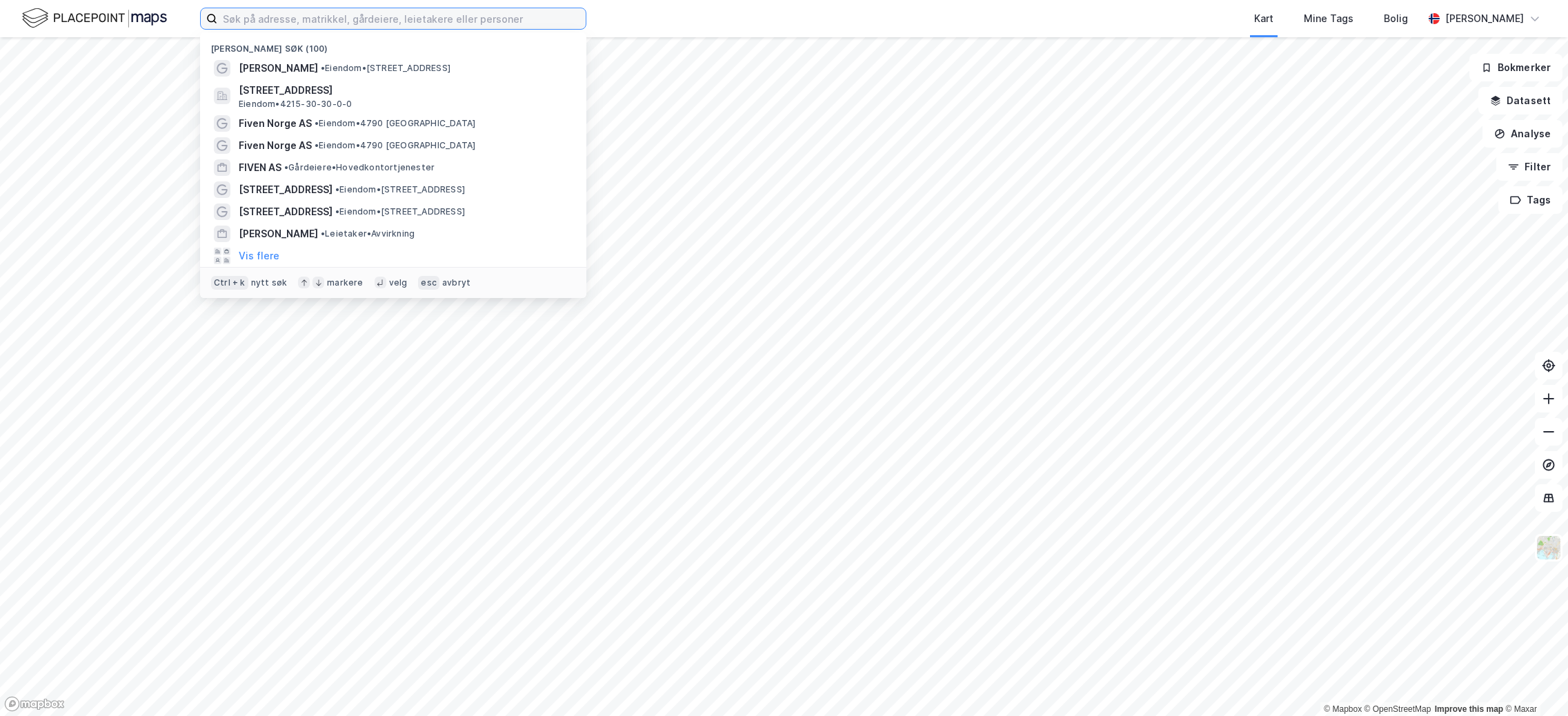
click at [278, 16] on input at bounding box center [401, 19] width 368 height 21
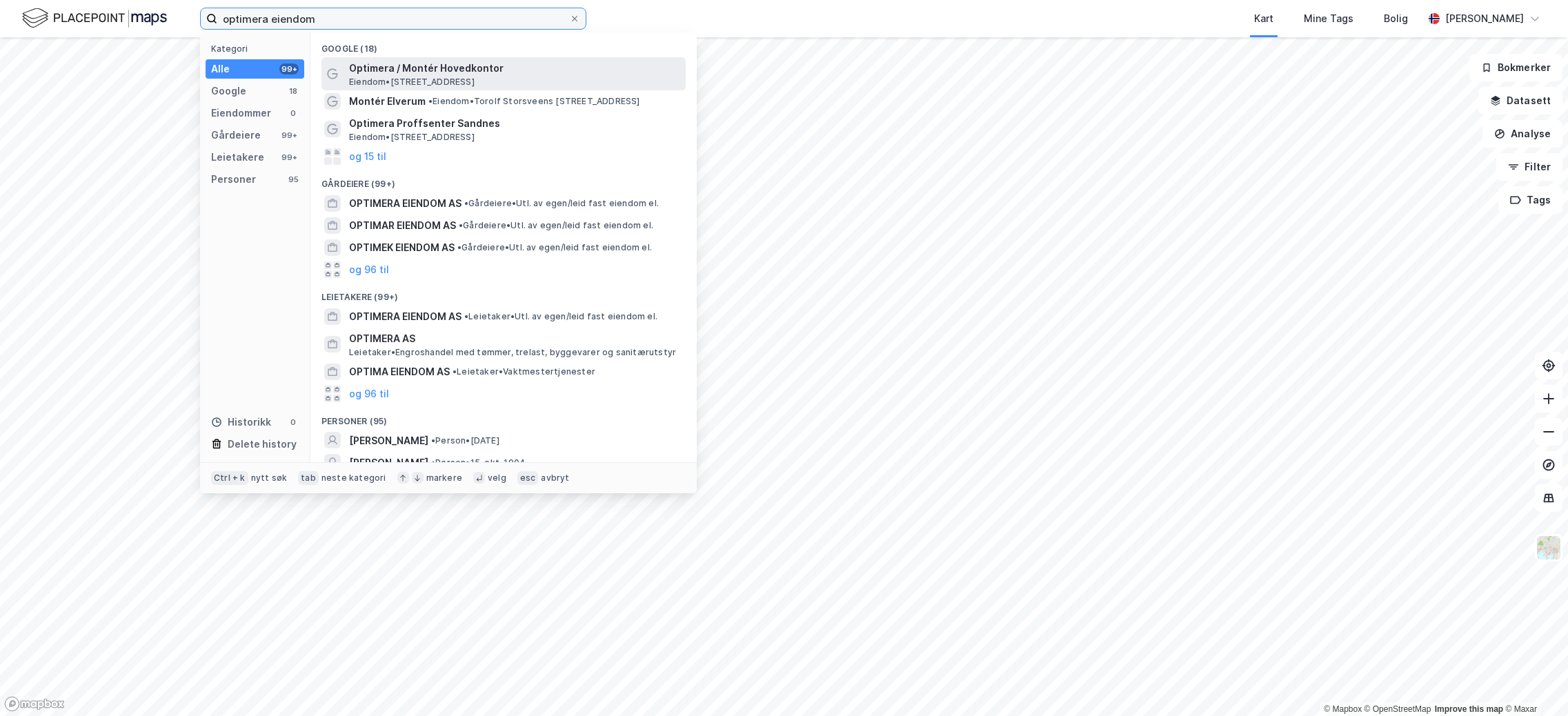
type input "optimera eiendom"
click at [475, 79] on span "Eiendom • [STREET_ADDRESS]" at bounding box center [412, 81] width 126 height 11
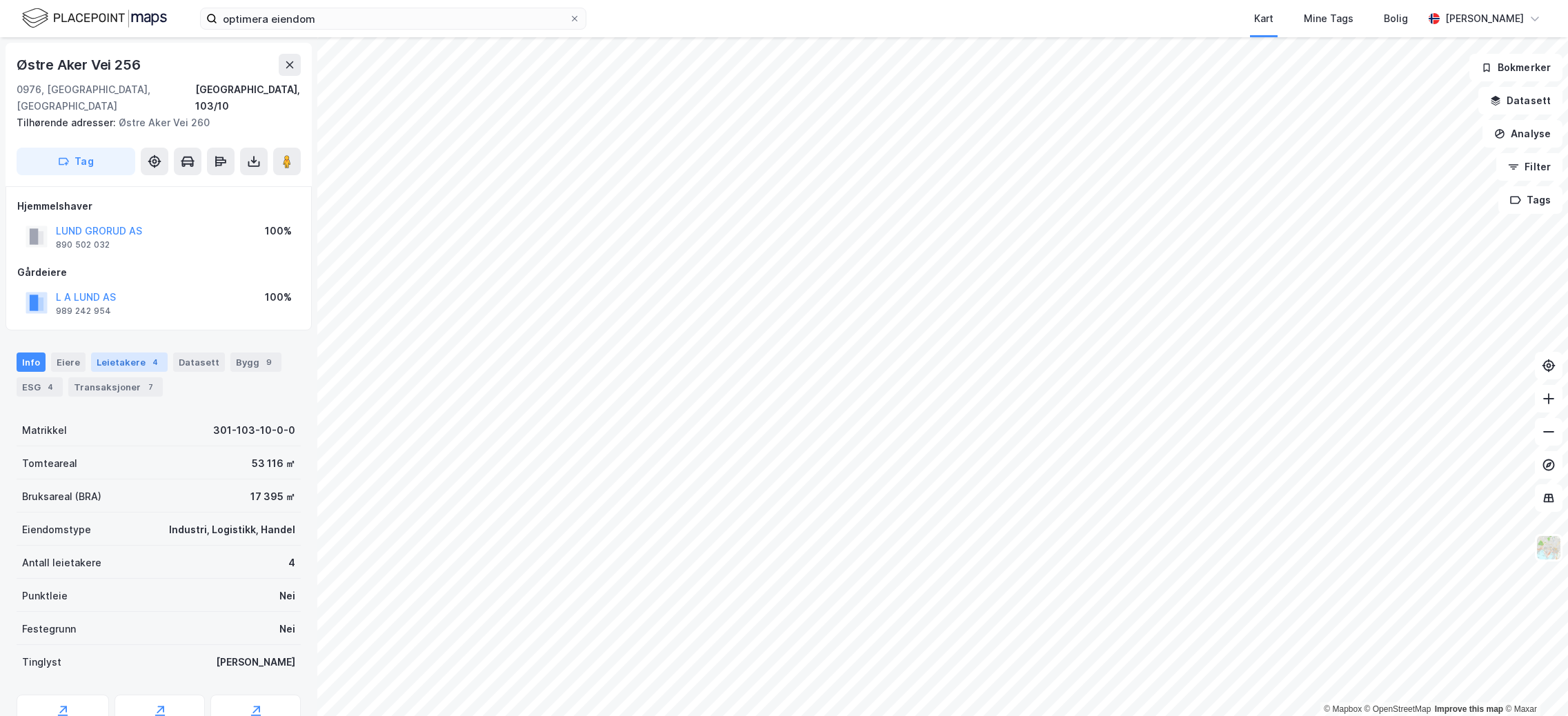
click at [124, 353] on div "Leietakere 4" at bounding box center [129, 362] width 76 height 19
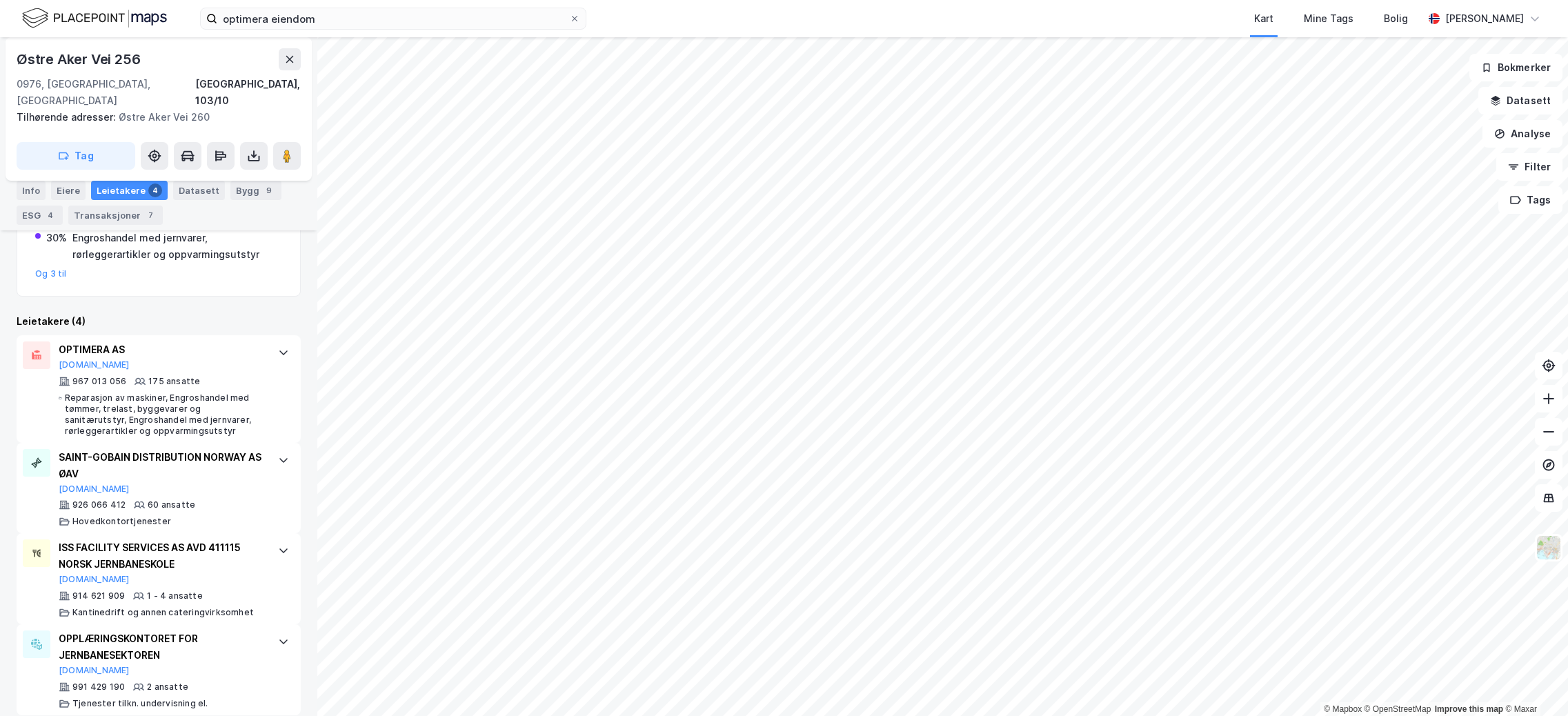
scroll to position [223, 0]
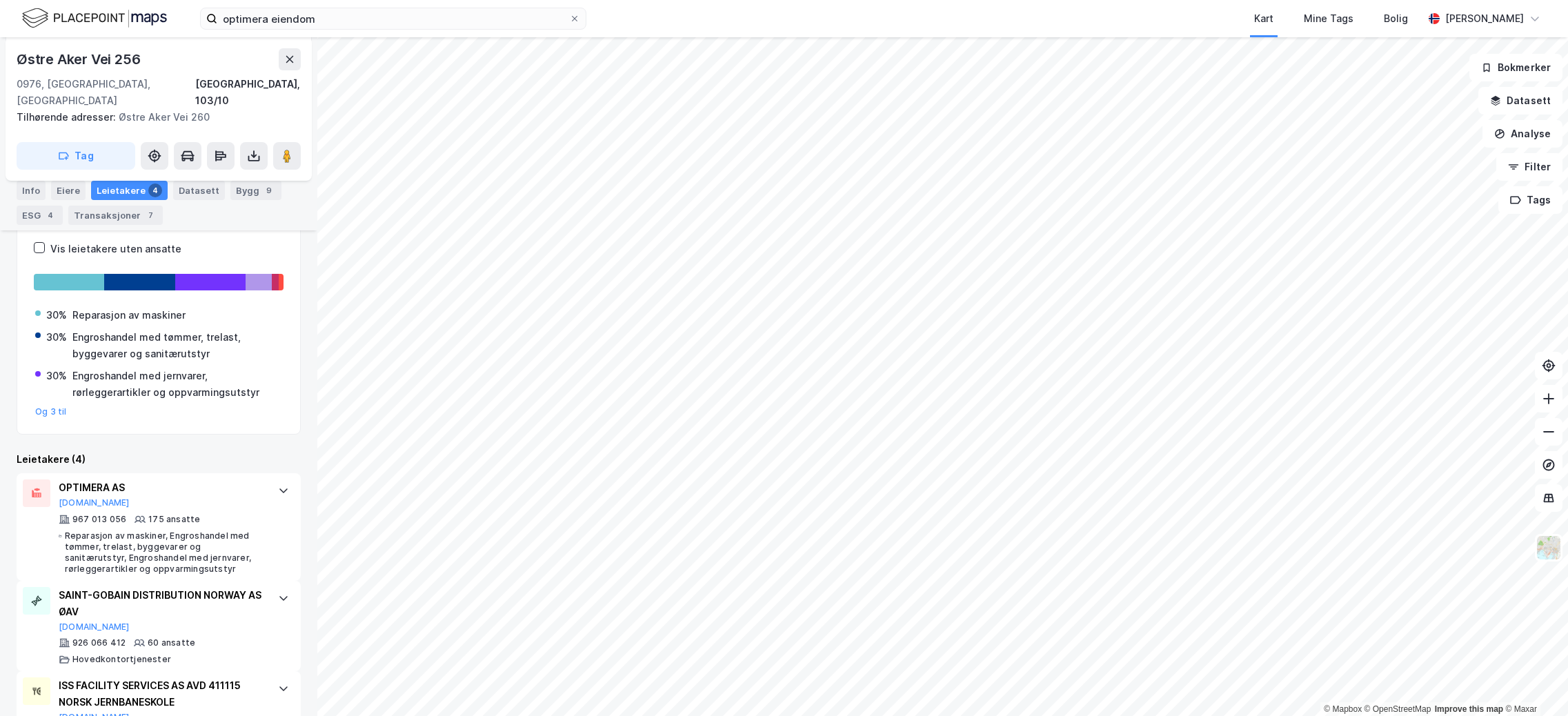
click at [57, 178] on div "Info Eiere Leietakere 4 Datasett Bygg 9 ESG 4 Transaksjoner 7" at bounding box center [159, 197] width 317 height 66
click at [62, 183] on div "Eiere" at bounding box center [69, 190] width 34 height 19
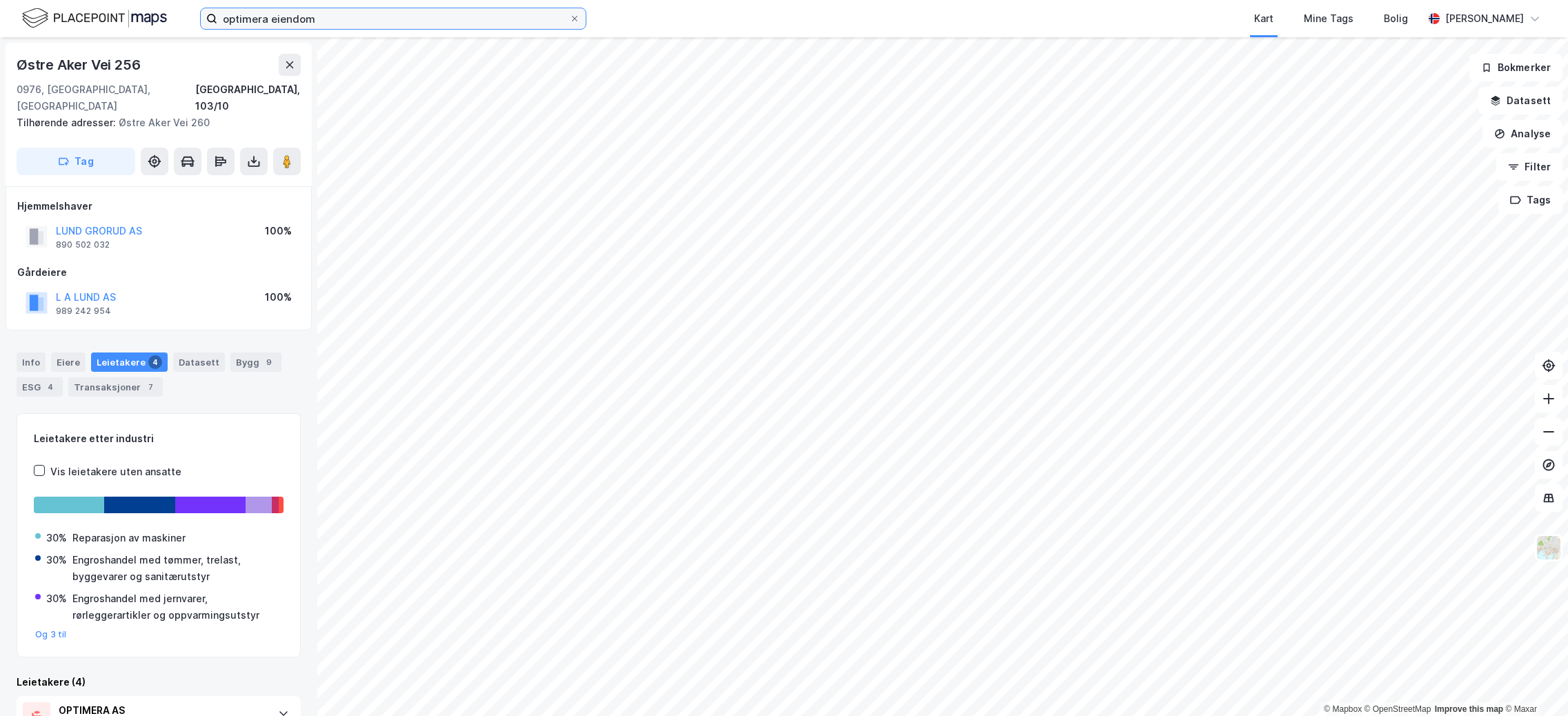
click at [358, 18] on input "optimera eiendom" at bounding box center [393, 19] width 352 height 21
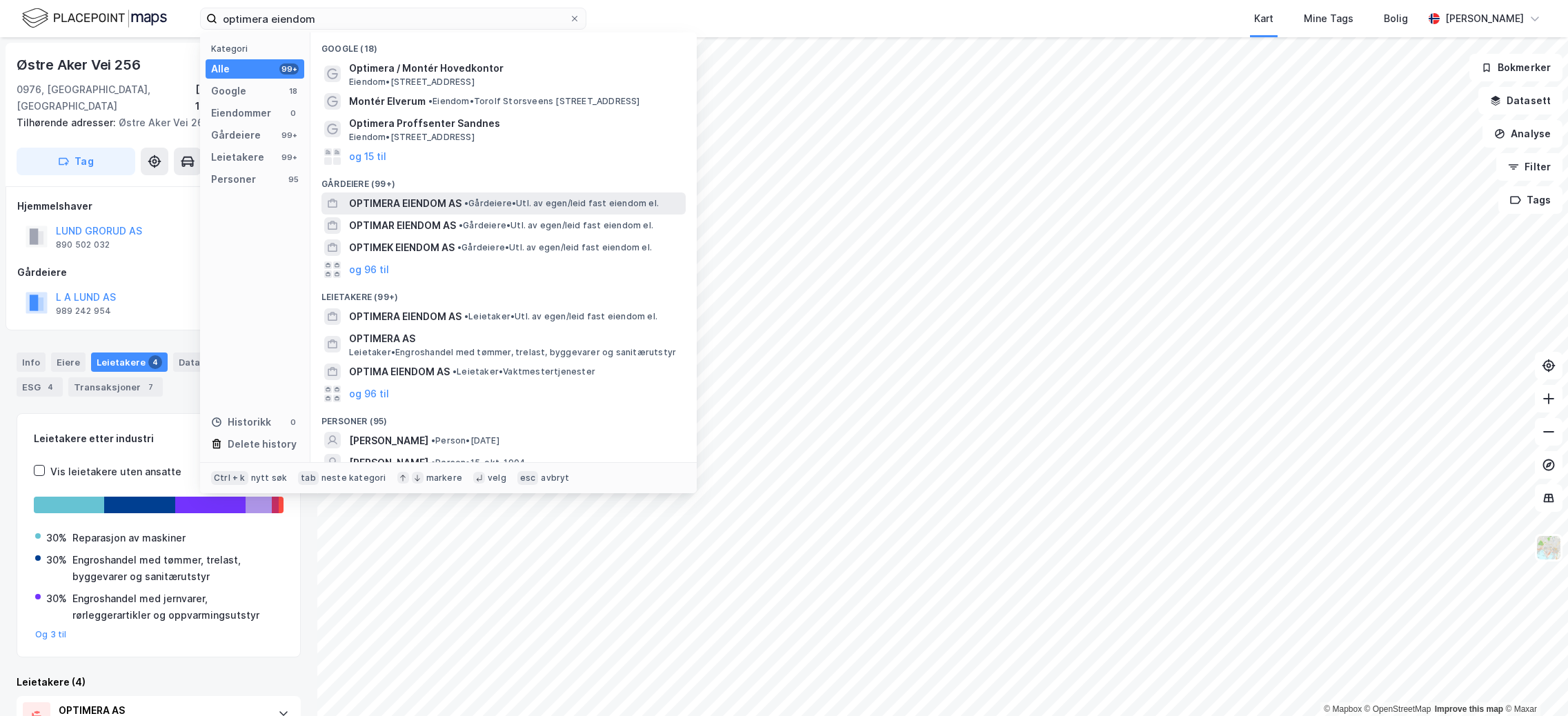
click at [418, 198] on span "OPTIMERA EIENDOM AS" at bounding box center [405, 203] width 112 height 16
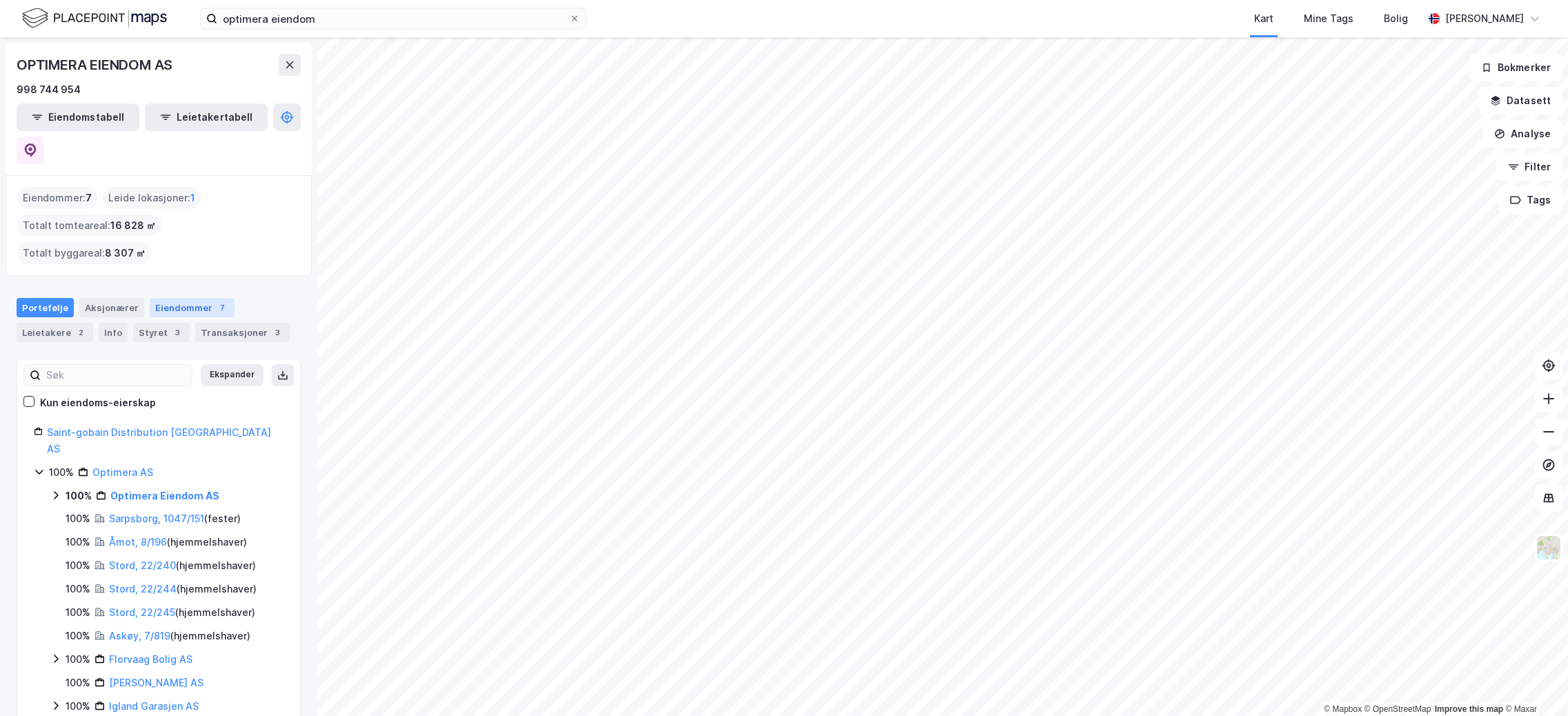
click at [150, 298] on div "Eiendommer 7" at bounding box center [192, 307] width 85 height 19
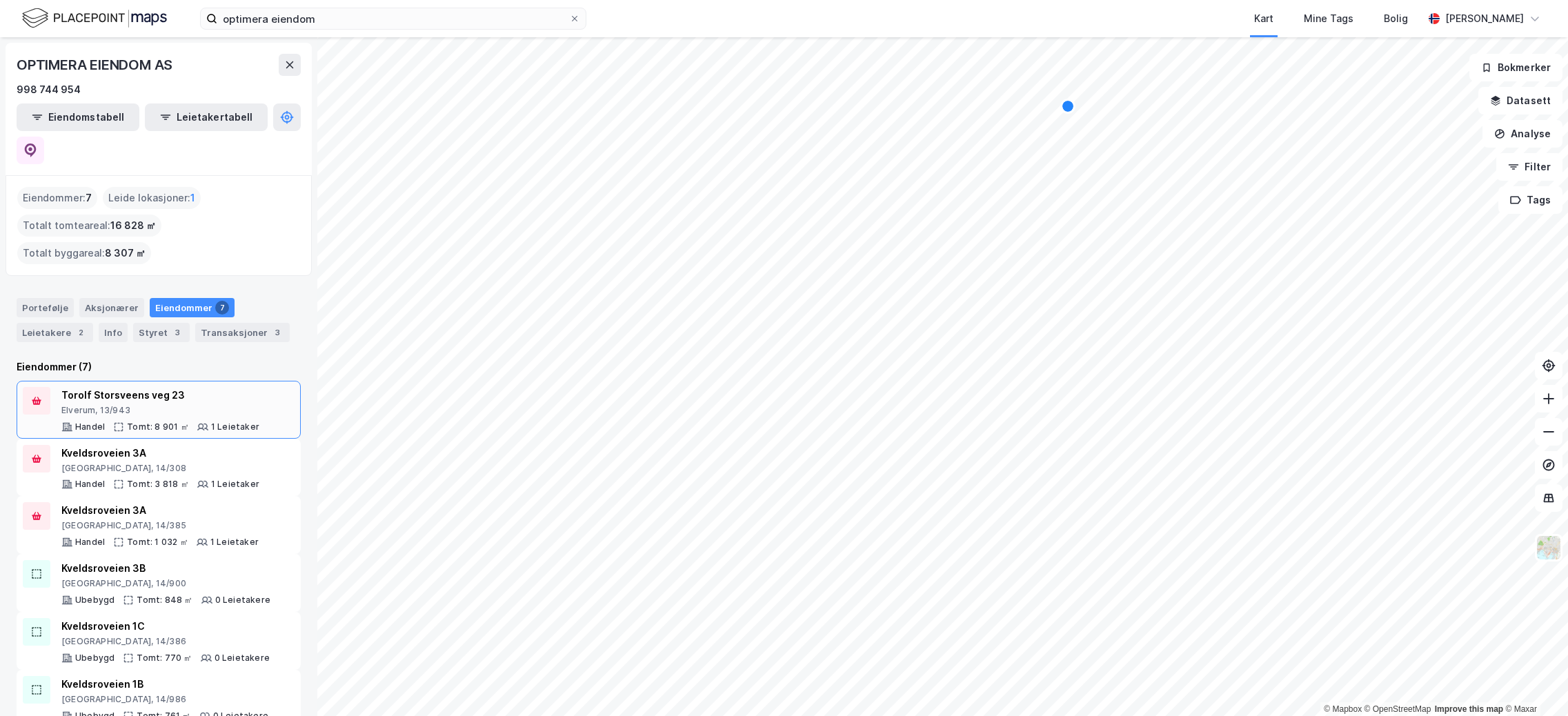
click at [171, 387] on div "Torolf Storsveens veg 23 Elverum, 13/943 Handel Tomt: 8 901 ㎡ 1 Leietaker" at bounding box center [160, 410] width 198 height 46
click at [141, 323] on div "Styret 3" at bounding box center [161, 332] width 56 height 19
